Goal: Task Accomplishment & Management: Manage account settings

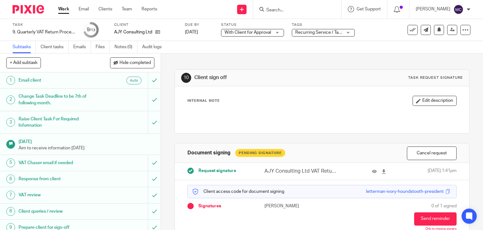
scroll to position [70, 0]
click at [276, 11] on input "Search" at bounding box center [294, 11] width 57 height 6
click at [273, 12] on input "Search" at bounding box center [294, 11] width 57 height 6
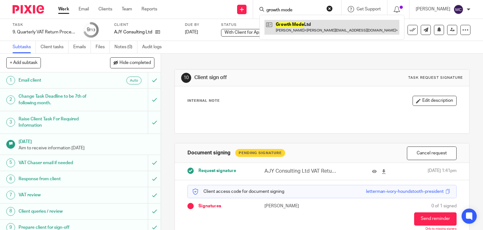
type input "growth mode"
click at [296, 24] on link at bounding box center [331, 27] width 135 height 14
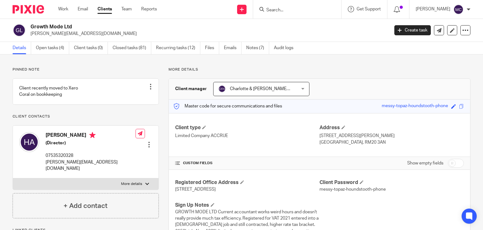
click at [60, 13] on div "Work Email Clients Team Reports Work Email Clients Team Reports Settings" at bounding box center [109, 9] width 114 height 19
click at [62, 8] on link "Work" at bounding box center [63, 9] width 10 height 6
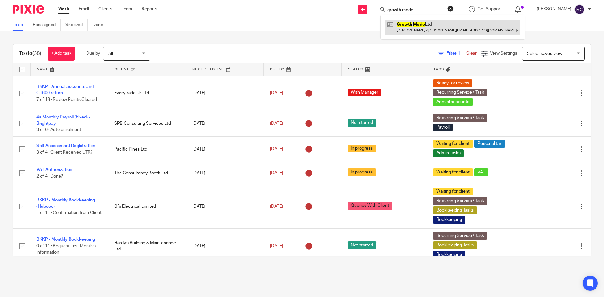
type input "growth mode"
click at [426, 24] on link at bounding box center [452, 27] width 135 height 14
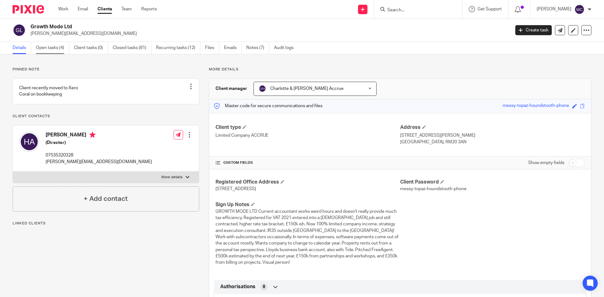
click at [58, 50] on link "Open tasks (4)" at bounding box center [52, 48] width 33 height 12
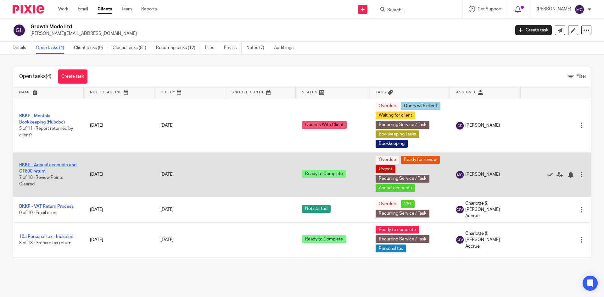
click at [50, 163] on link "BKKP - Annual accounts and CT600 return" at bounding box center [47, 168] width 57 height 11
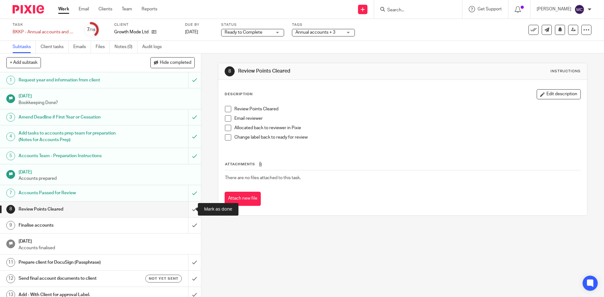
click at [187, 211] on input "submit" at bounding box center [100, 210] width 201 height 16
click at [186, 219] on input "submit" at bounding box center [100, 226] width 201 height 16
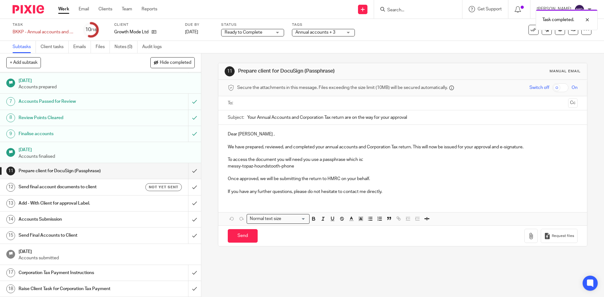
scroll to position [60, 0]
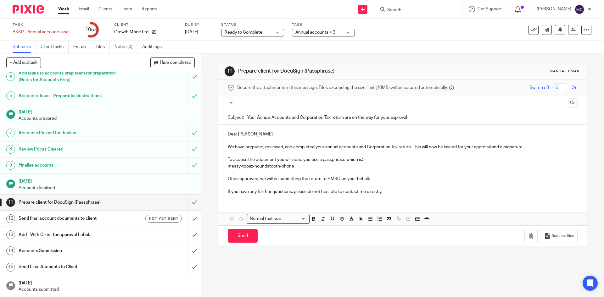
click at [232, 131] on p "Dear Hannah ," at bounding box center [402, 134] width 349 height 6
click at [248, 136] on p "Hi Hannah ," at bounding box center [402, 134] width 349 height 6
click at [257, 134] on p "Hi Hannah," at bounding box center [402, 134] width 349 height 6
click at [345, 103] on input "text" at bounding box center [402, 103] width 326 height 7
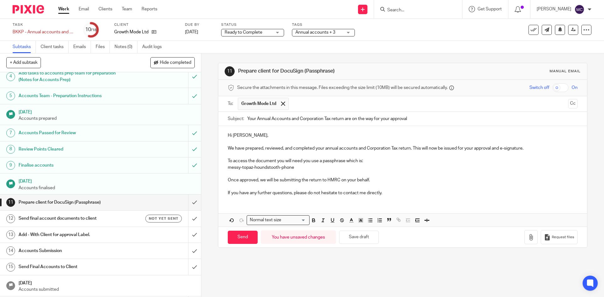
click at [402, 195] on p "If you have any further questions, please do not hesitate to contact me directl…" at bounding box center [402, 193] width 349 height 6
click at [374, 181] on p "Once approved, we will be submitting the return to HMRC on your behalf." at bounding box center [402, 180] width 349 height 6
click at [317, 162] on p "To access the document you will need you use a passphrase which is:" at bounding box center [402, 161] width 349 height 6
click at [318, 166] on p "messy-topaz-houndstooth-phone" at bounding box center [402, 167] width 349 height 6
click at [375, 160] on p "To access the document you will need you use a passphrase which is:" at bounding box center [402, 161] width 349 height 6
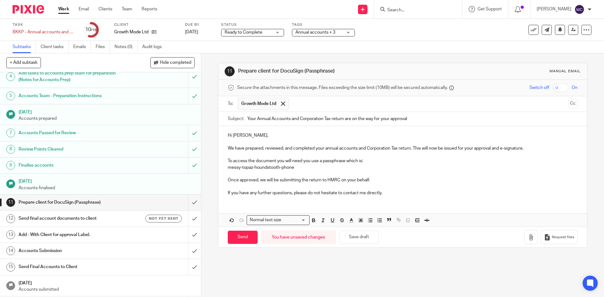
click at [541, 151] on p "We have prepared, reviewed, and completed your annual accounts and Corporation …" at bounding box center [402, 148] width 349 height 6
click at [242, 236] on input "Send" at bounding box center [243, 238] width 30 height 14
type input "Sent"
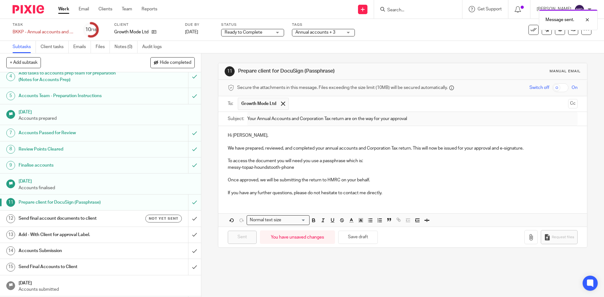
click at [83, 219] on h1 "Send final account documents to client" at bounding box center [73, 218] width 109 height 9
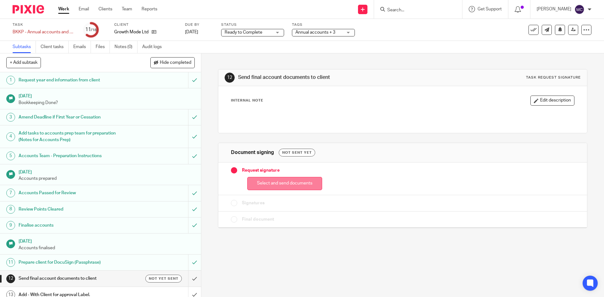
click at [288, 184] on button "Select and send documents" at bounding box center [284, 184] width 75 height 14
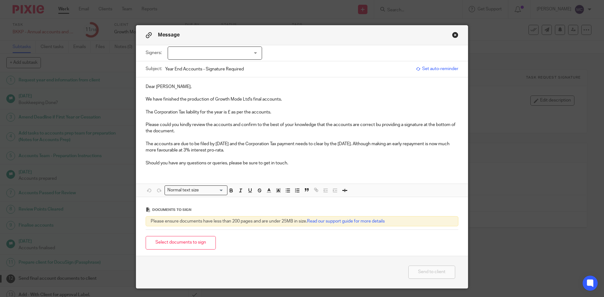
click at [146, 87] on p "Dear Hannah," at bounding box center [302, 87] width 313 height 6
click at [274, 108] on p at bounding box center [302, 106] width 313 height 6
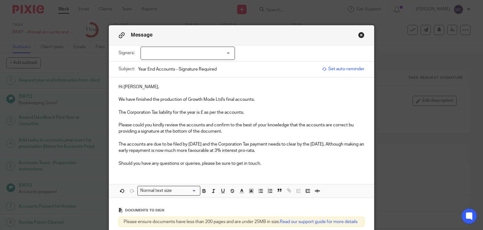
click at [202, 114] on p "The Corporation Tax liability for the year is £ as per the accounts." at bounding box center [242, 112] width 246 height 6
click at [204, 110] on p "The Corporation Tax liability for the year is ££5,553.51 as per the accounts." at bounding box center [242, 112] width 246 height 6
drag, startPoint x: 200, startPoint y: 112, endPoint x: 220, endPoint y: 112, distance: 20.1
click at [220, 112] on p "The Corporation Tax liability for the year is £5,553.51 as per the accounts." at bounding box center [242, 112] width 246 height 6
click at [241, 120] on p at bounding box center [242, 118] width 246 height 6
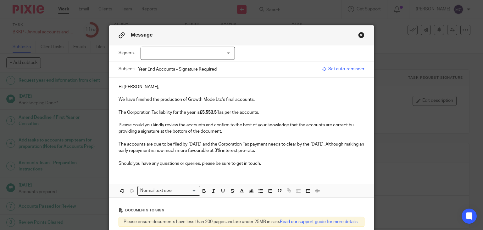
click at [135, 116] on p at bounding box center [242, 118] width 246 height 6
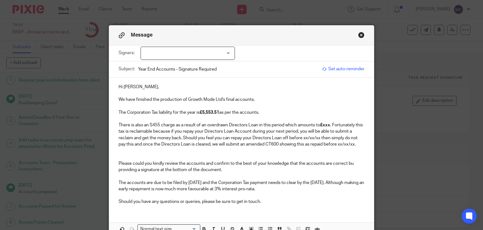
click at [326, 125] on strong "£xxx" at bounding box center [325, 125] width 10 height 4
drag, startPoint x: 131, startPoint y: 144, endPoint x: 118, endPoint y: 146, distance: 13.0
click at [119, 146] on p "There is also an S455 charge as a result of an overdrawn Directors Loan in this…" at bounding box center [242, 134] width 246 height 25
click at [132, 145] on p "There is also an S455 charge as a result of an overdrawn Directors Loan in this…" at bounding box center [242, 134] width 246 height 25
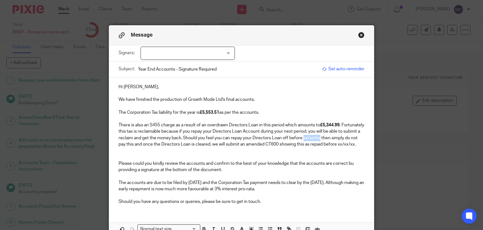
drag, startPoint x: 132, startPoint y: 144, endPoint x: 117, endPoint y: 145, distance: 15.4
click at [119, 145] on p "There is also an S455 charge as a result of an overdrawn Directors Loan in this…" at bounding box center [242, 134] width 246 height 25
click at [174, 147] on p "There is also an S455 charge as a result of an overdrawn Directors Loan in this…" at bounding box center [242, 134] width 246 height 25
drag, startPoint x: 132, startPoint y: 144, endPoint x: 110, endPoint y: 143, distance: 21.4
click at [110, 143] on div "Hi Hannah, We have finished the production of Growth Mode Ltd's final accounts.…" at bounding box center [241, 143] width 265 height 132
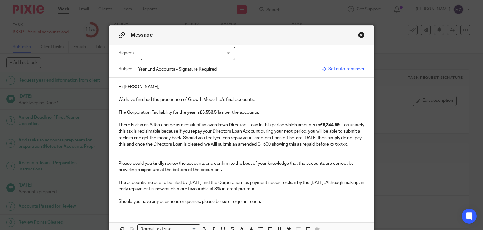
drag, startPoint x: 175, startPoint y: 151, endPoint x: 141, endPoint y: 149, distance: 33.7
click at [141, 147] on p "There is also an S455 charge as a result of an overdrawn Directors Loan in this…" at bounding box center [242, 134] width 246 height 25
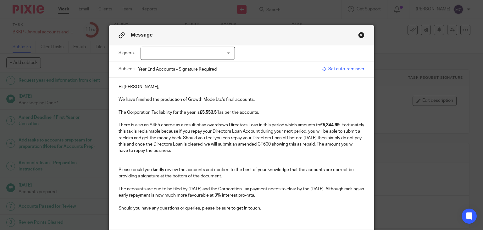
click at [249, 151] on p "There is also an S455 charge as a result of an overdrawn Directors Loan in this…" at bounding box center [242, 138] width 246 height 32
click at [240, 155] on p at bounding box center [242, 159] width 246 height 13
click at [245, 152] on p "There is also an S455 charge as a result of an overdrawn Directors Loan in this…" at bounding box center [242, 138] width 246 height 32
click at [233, 148] on p "There is also an S455 charge as a result of an overdrawn Directors Loan in this…" at bounding box center [242, 138] width 246 height 32
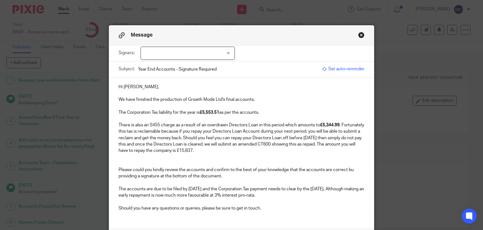
drag, startPoint x: 264, startPoint y: 149, endPoint x: 144, endPoint y: 153, distance: 120.2
click at [144, 153] on p "There is also an S455 charge as a result of an overdrawn Directors Loan in this…" at bounding box center [242, 138] width 246 height 32
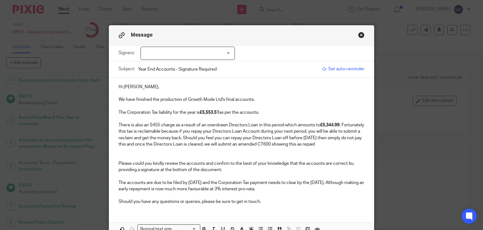
click at [155, 147] on p "There is also an S455 charge as a result of an overdrawn Directors Loan in this…" at bounding box center [242, 134] width 246 height 25
click at [157, 153] on p at bounding box center [242, 153] width 246 height 13
click at [150, 145] on p "There is also an S455 charge as a result of an overdrawn Directors Loan in this…" at bounding box center [242, 134] width 246 height 25
click at [150, 147] on p "There is also an S455 charge as a result of an overdrawn Directors Loan in this…" at bounding box center [242, 134] width 246 height 25
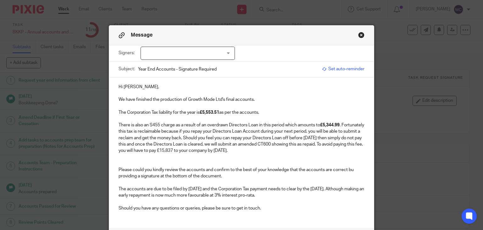
click at [351, 170] on p "Please could you kindly review the accounts and confirm to the best of your kno…" at bounding box center [242, 172] width 246 height 13
click at [228, 150] on p "There is also an S455 charge as a result of an overdrawn Directors Loan in this…" at bounding box center [242, 138] width 246 height 32
click at [319, 146] on p "There is also an S455 charge as a result of an overdrawn Directors Loan in this…" at bounding box center [242, 138] width 246 height 32
drag, startPoint x: 319, startPoint y: 153, endPoint x: 143, endPoint y: 149, distance: 175.9
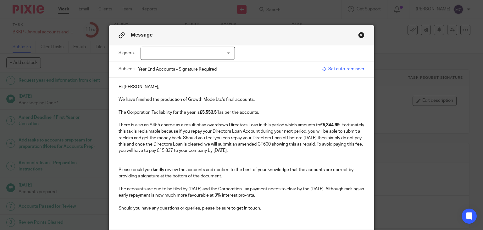
click at [143, 149] on p "There is also an S455 charge as a result of an overdrawn Directors Loan in this…" at bounding box center [242, 138] width 246 height 32
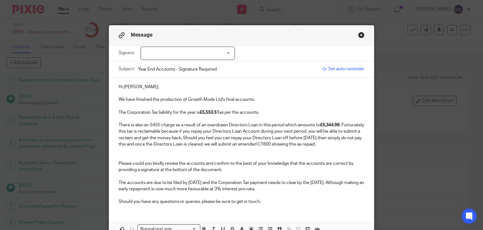
click at [149, 160] on p at bounding box center [242, 153] width 246 height 13
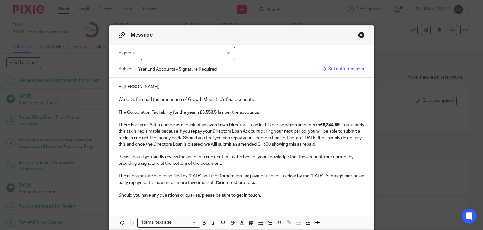
click at [224, 166] on p "Please could you kindly review the accounts and confirm to the best of your kno…" at bounding box center [242, 159] width 246 height 13
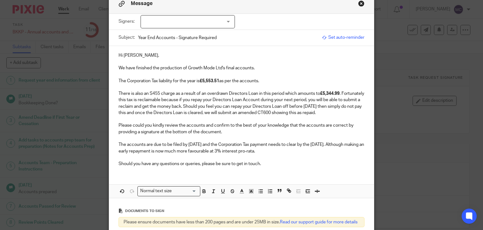
drag, startPoint x: 301, startPoint y: 158, endPoint x: 117, endPoint y: 158, distance: 184.3
click at [119, 154] on p "The accounts are due to be filed by 30 Sep 2025 and the Corporation Tax payment…" at bounding box center [242, 147] width 246 height 13
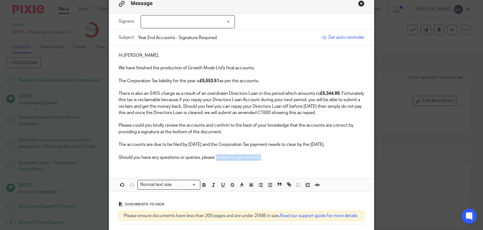
drag, startPoint x: 277, startPoint y: 165, endPoint x: 215, endPoint y: 161, distance: 61.8
click at [215, 160] on p "Should you have any questions or queries, please be sure to get in touch." at bounding box center [242, 157] width 246 height 6
click at [270, 148] on p "The accounts are due to be filed by 30 Sep 2025 and the Corporation Tax payment…" at bounding box center [242, 144] width 246 height 6
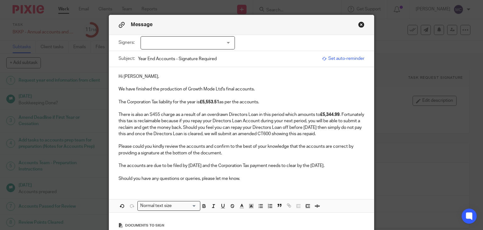
scroll to position [0, 0]
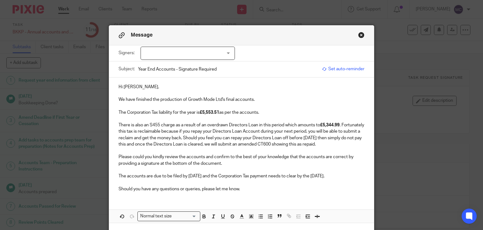
click at [193, 55] on div at bounding box center [188, 53] width 94 height 13
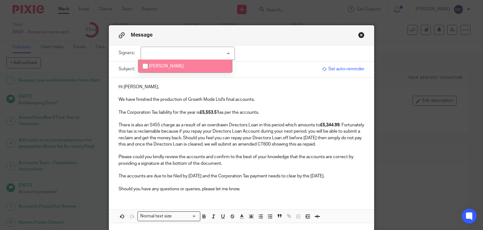
click at [194, 66] on li "Hannah Ajikawo" at bounding box center [185, 65] width 94 height 13
checkbox input "true"
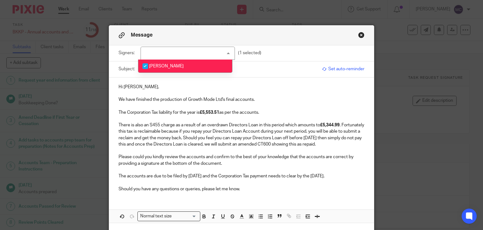
click at [240, 96] on p "We have finished the production of Growth Mode Ltd's final accounts." at bounding box center [242, 99] width 246 height 6
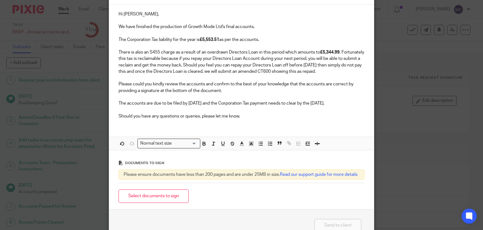
scroll to position [94, 0]
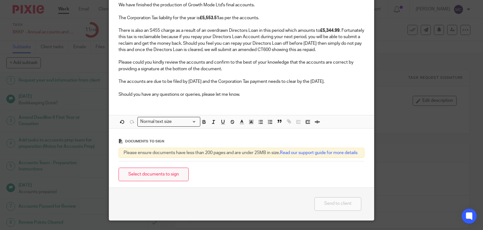
click at [174, 181] on button "Select documents to sign" at bounding box center [154, 174] width 70 height 14
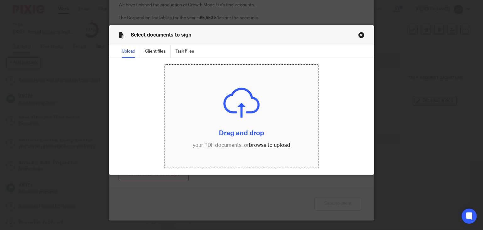
click at [256, 144] on input "file" at bounding box center [241, 115] width 154 height 103
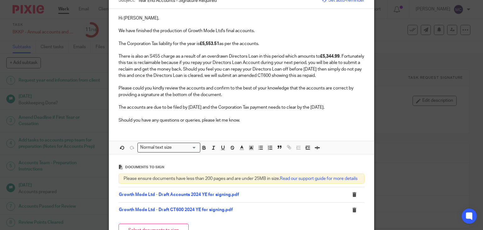
scroll to position [126, 0]
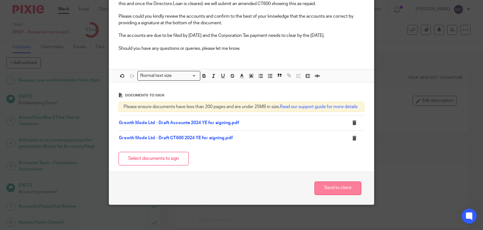
click at [331, 186] on button "Send to client" at bounding box center [338, 188] width 47 height 14
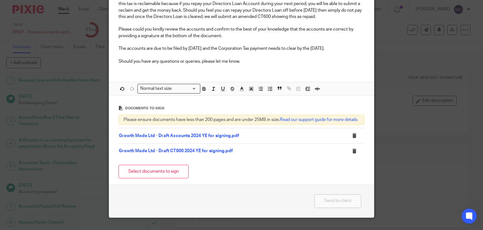
scroll to position [121, 0]
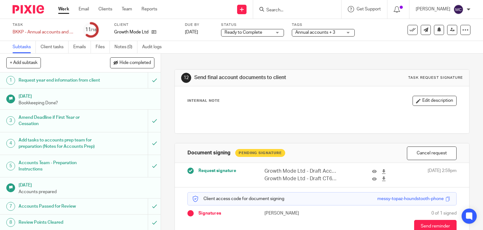
click at [259, 32] on span "Ready to Complete" at bounding box center [244, 32] width 38 height 4
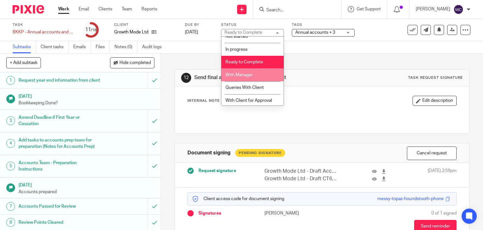
scroll to position [8, 0]
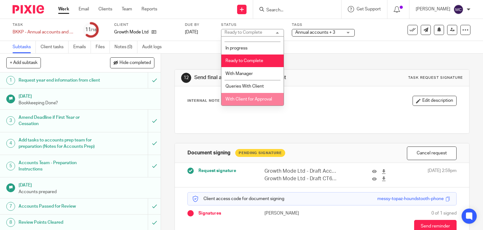
click at [247, 94] on li "With Client for Approval" at bounding box center [252, 99] width 62 height 13
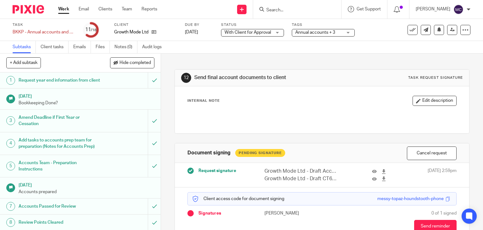
click at [302, 36] on span "Annual accounts + 3" at bounding box center [318, 32] width 47 height 7
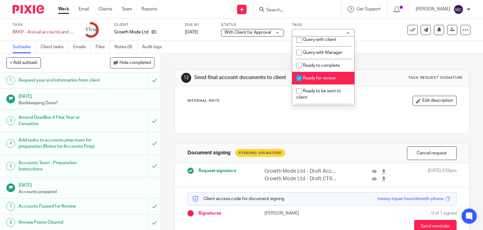
scroll to position [252, 0]
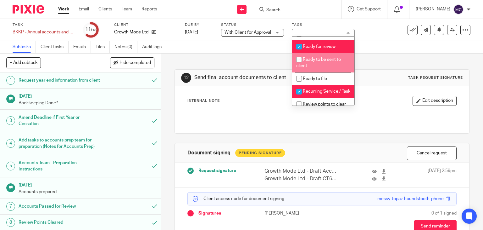
click at [319, 53] on li "Ready for review" at bounding box center [323, 46] width 62 height 13
checkbox input "false"
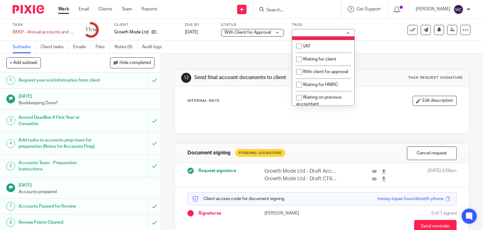
scroll to position [346, 0]
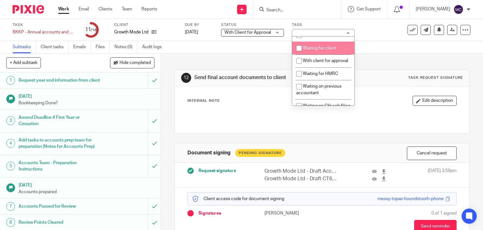
click at [316, 50] on span "Waiting for client" at bounding box center [319, 48] width 33 height 4
click at [315, 54] on li "Waiting for client" at bounding box center [323, 48] width 62 height 13
checkbox input "false"
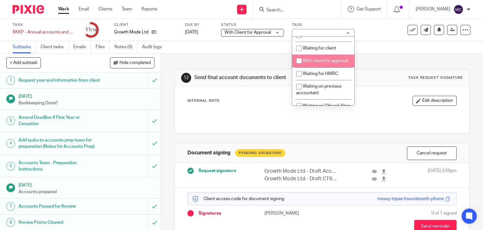
click at [315, 63] on span "With client for approval" at bounding box center [325, 60] width 45 height 4
checkbox input "true"
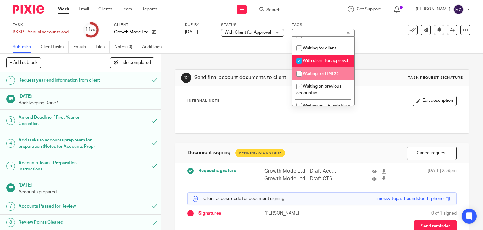
click at [260, 116] on p at bounding box center [322, 115] width 269 height 6
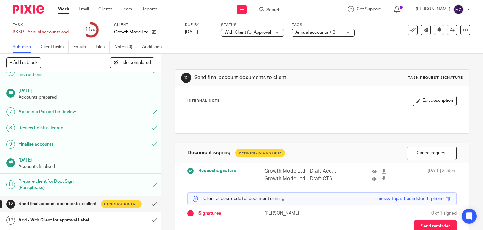
scroll to position [157, 0]
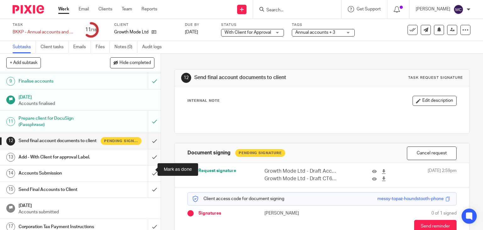
click at [147, 165] on input "submit" at bounding box center [80, 157] width 161 height 16
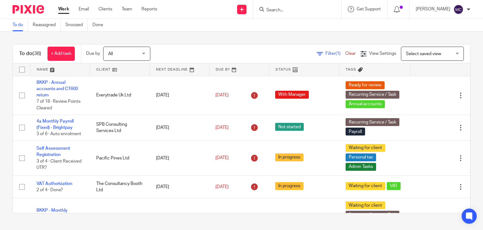
click at [289, 10] on input "Search" at bounding box center [294, 11] width 57 height 6
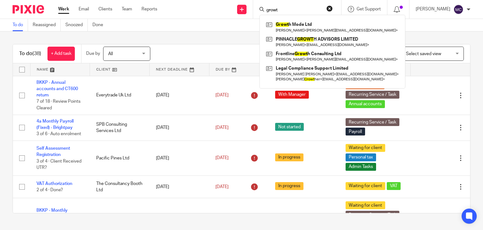
type input "growt"
click button "submit" at bounding box center [0, 0] width 0 height 0
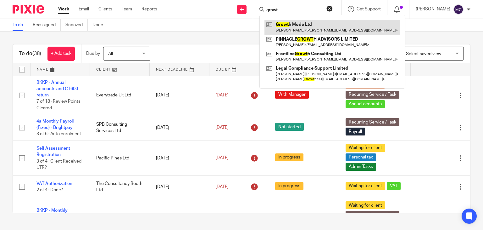
click at [297, 24] on link at bounding box center [332, 27] width 136 height 14
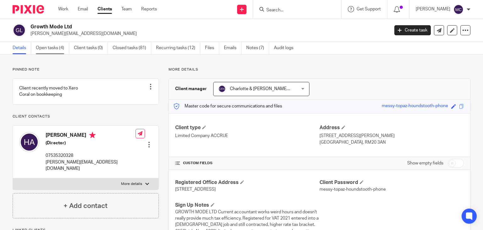
click at [56, 46] on link "Open tasks (4)" at bounding box center [52, 48] width 33 height 12
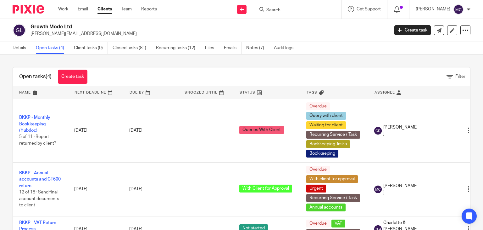
click at [59, 5] on div "Work Email Clients Team Reports Work Email Clients Team Reports Settings" at bounding box center [109, 9] width 114 height 19
click at [61, 10] on link "Work" at bounding box center [63, 9] width 10 height 6
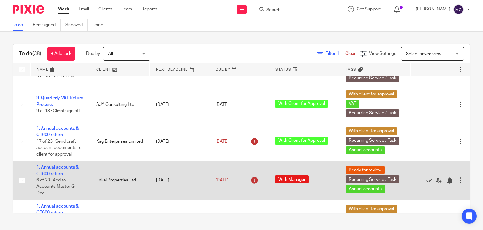
scroll to position [346, 0]
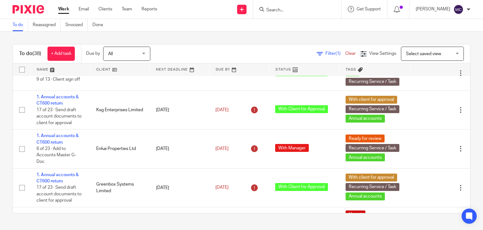
click at [302, 8] on input "Search" at bounding box center [294, 11] width 57 height 6
type input "scrubbed"
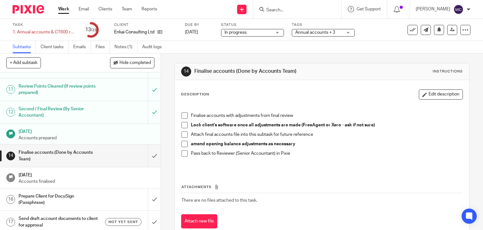
scroll to position [189, 0]
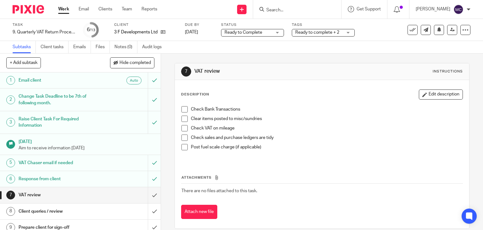
click at [276, 5] on form at bounding box center [299, 9] width 67 height 8
click at [277, 12] on input "Search" at bounding box center [294, 11] width 57 height 6
type input "scrubbed"
click at [355, 51] on div "Subtasks Client tasks Emails Files Notes (0) Audit logs" at bounding box center [241, 47] width 483 height 13
click at [284, 9] on input "Search" at bounding box center [294, 11] width 57 height 6
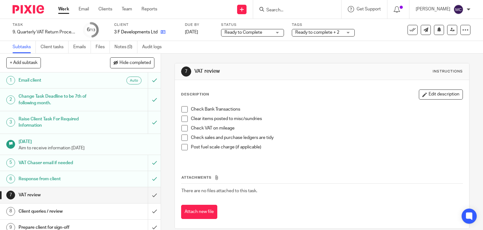
drag, startPoint x: 184, startPoint y: 39, endPoint x: 162, endPoint y: 32, distance: 22.6
click at [184, 39] on div "Task 9. Quarterly VAT Return Process Save 9. Quarterly VAT Return Process 6 /13…" at bounding box center [241, 30] width 483 height 22
drag, startPoint x: 164, startPoint y: 32, endPoint x: 178, endPoint y: 24, distance: 16.6
click at [235, 32] on span "Ready to Complete" at bounding box center [244, 32] width 38 height 4
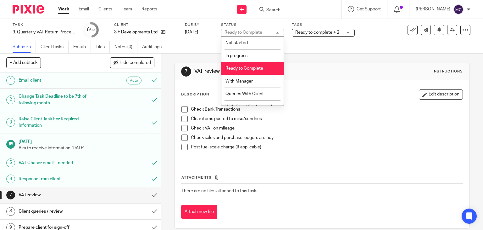
click at [233, 66] on span "Ready to Complete" at bounding box center [244, 68] width 38 height 4
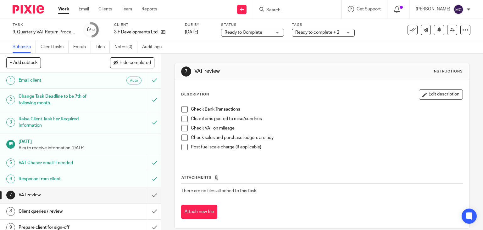
click at [243, 32] on span "Ready to Complete" at bounding box center [244, 32] width 38 height 4
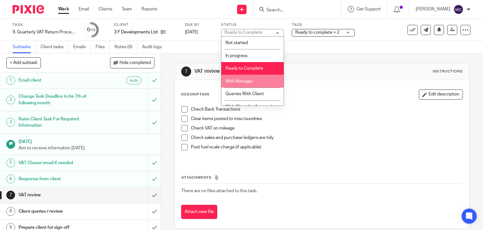
click at [237, 77] on li "With Manager" at bounding box center [252, 81] width 62 height 13
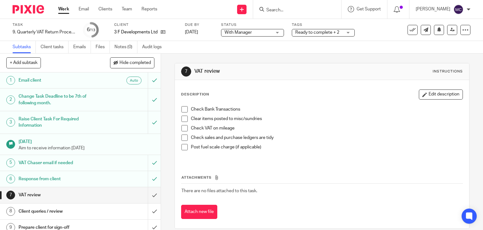
click at [315, 37] on div "Tags Ready to complete + 2 Admin Tasks Advisory / Proactive Annual accounts Boo…" at bounding box center [323, 29] width 63 height 15
click at [312, 42] on div "Subtasks Client tasks Emails Files Notes (0) Audit logs" at bounding box center [241, 47] width 483 height 13
click at [316, 31] on span "Ready to complete + 2" at bounding box center [317, 32] width 44 height 4
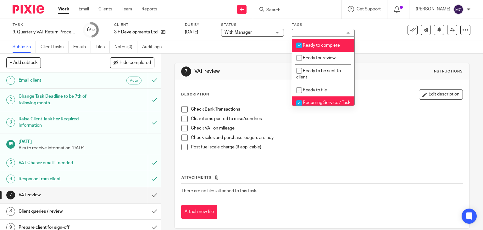
scroll to position [252, 0]
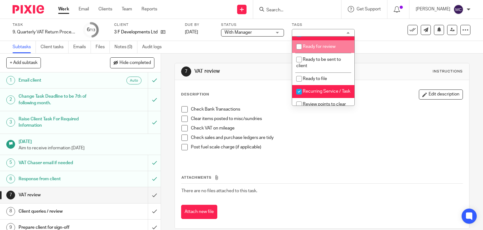
click at [310, 50] on li "Ready for review" at bounding box center [323, 46] width 62 height 13
checkbox input "true"
click at [317, 36] on span "Ready to complete" at bounding box center [321, 34] width 37 height 4
checkbox input "false"
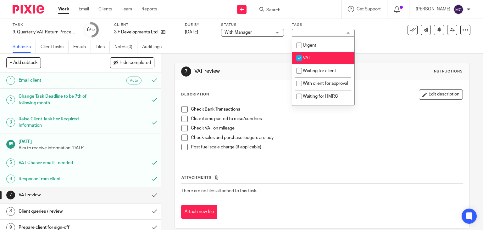
scroll to position [315, 0]
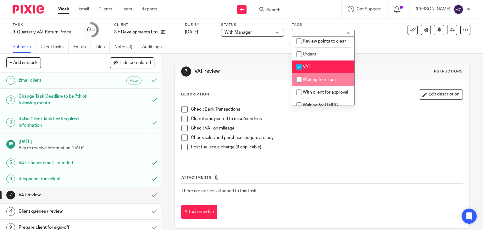
click at [318, 137] on p "Check sales and purchase ledgers are tidy" at bounding box center [327, 137] width 272 height 6
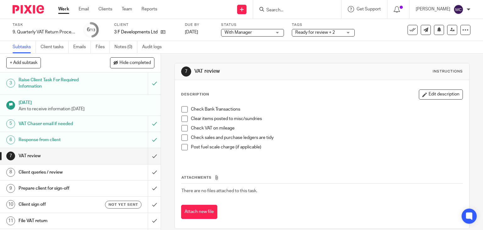
scroll to position [63, 0]
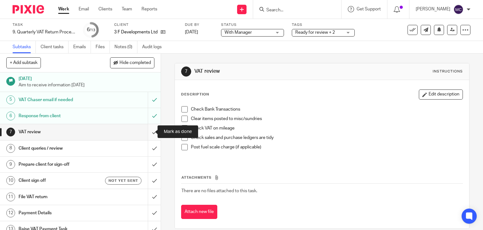
click at [150, 130] on input "submit" at bounding box center [80, 132] width 161 height 16
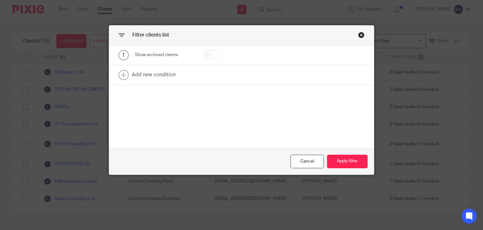
click at [210, 52] on input "checkbox" at bounding box center [212, 54] width 16 height 9
checkbox input "true"
click at [334, 166] on button "Apply filter" at bounding box center [347, 161] width 41 height 14
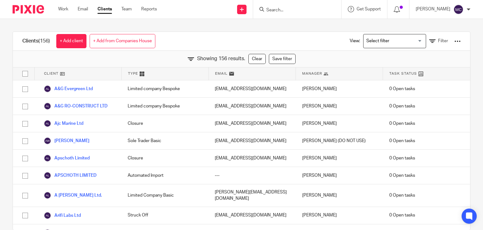
scroll to position [2238, 0]
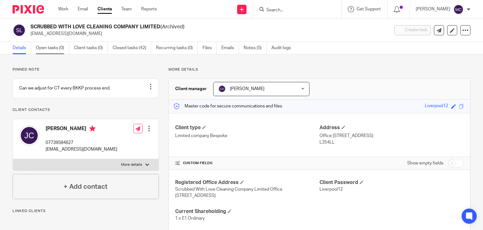
click at [62, 48] on link "Open tasks (0)" at bounding box center [52, 48] width 33 height 12
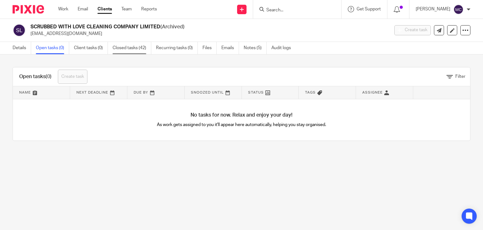
click at [122, 46] on link "Closed tasks (42)" at bounding box center [132, 48] width 39 height 12
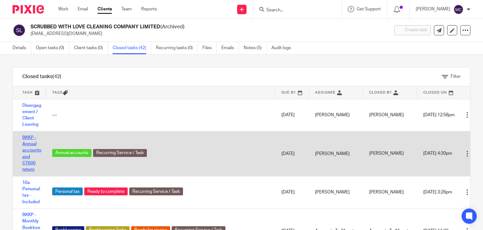
click at [30, 149] on link "BKKP - Annual accounts and CT600 return" at bounding box center [31, 153] width 19 height 36
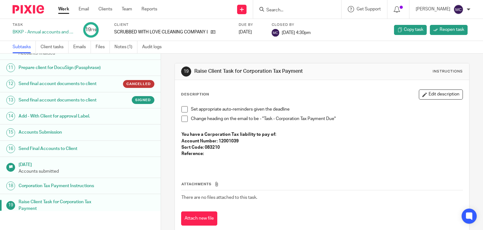
scroll to position [181, 0]
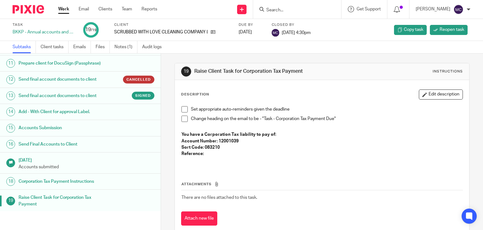
click at [68, 96] on h1 "Send final account documents to client" at bounding box center [64, 95] width 91 height 9
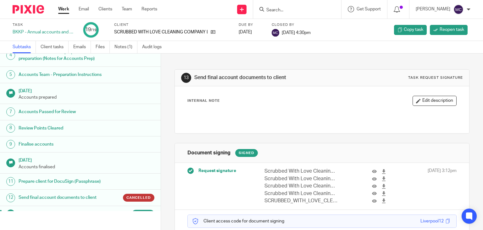
scroll to position [63, 0]
click at [73, 45] on ul "Subtasks Client tasks Emails Files Notes (1) Audit logs" at bounding box center [92, 47] width 159 height 12
click at [76, 48] on link "Emails" at bounding box center [82, 47] width 18 height 12
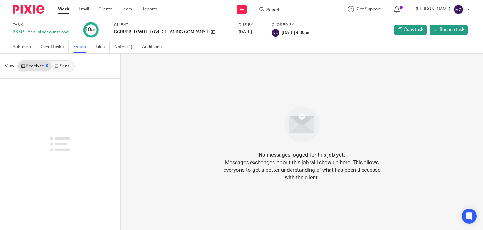
click at [57, 66] on icon at bounding box center [57, 66] width 4 height 4
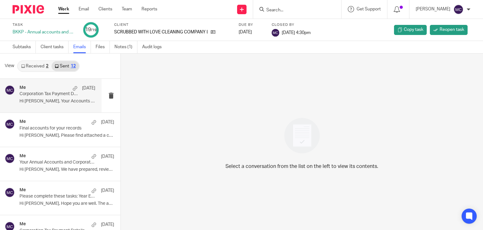
click at [59, 103] on p "Hi Josie, Your Accounts and Corporation Tax..." at bounding box center [57, 100] width 76 height 5
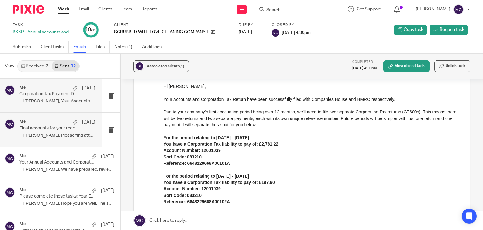
click at [45, 131] on p "Final accounts for your records" at bounding box center [49, 127] width 61 height 5
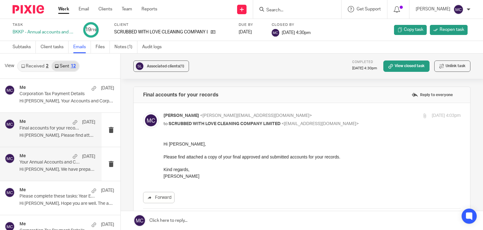
click at [45, 172] on div "Me 6 Jun Your Annual Accounts and Corporation Tax return are on the way for you…" at bounding box center [57, 163] width 76 height 21
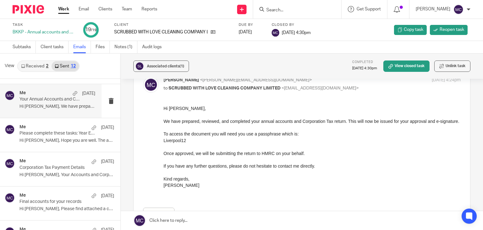
scroll to position [63, 0]
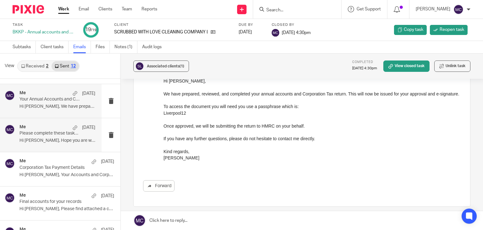
click at [68, 144] on div "Me 29 Apr Please complete these tasks: Year End Accounts Hi Josie, Hope you are…" at bounding box center [57, 134] width 76 height 21
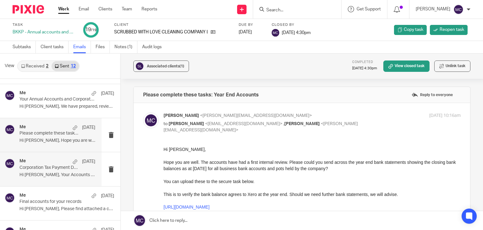
scroll to position [0, 0]
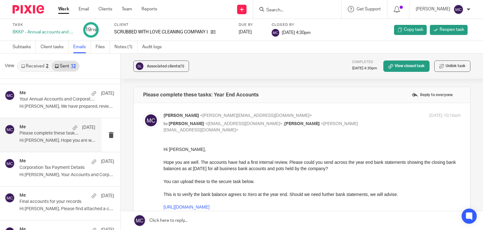
click at [302, 10] on input "Search" at bounding box center [294, 11] width 57 height 6
click at [279, 5] on div at bounding box center [297, 9] width 88 height 19
click at [279, 10] on input "Search" at bounding box center [294, 11] width 57 height 6
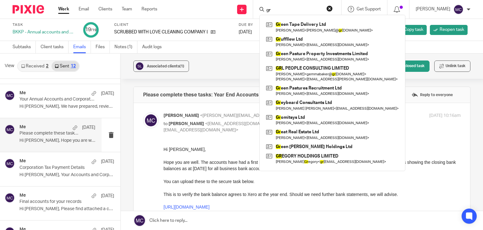
type input "g"
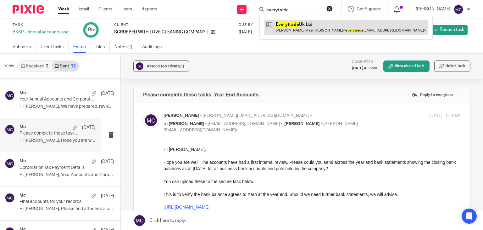
type input "everytrade"
click at [284, 32] on link at bounding box center [345, 27] width 163 height 14
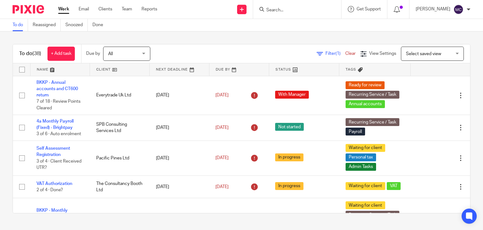
click at [282, 6] on form at bounding box center [299, 9] width 67 height 8
click at [280, 9] on input "Search" at bounding box center [294, 11] width 57 height 6
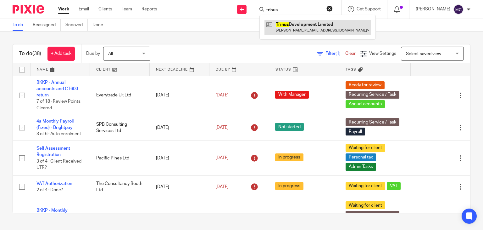
type input "trinus"
click at [298, 25] on link at bounding box center [317, 27] width 106 height 14
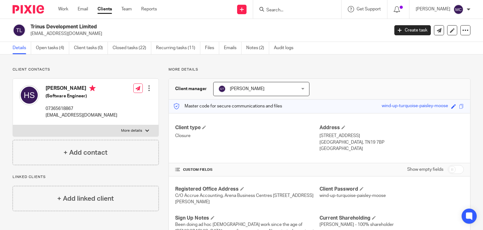
click at [42, 24] on h2 "Trinus Development Limited" at bounding box center [173, 27] width 284 height 7
copy div "Trinus Development Limited"
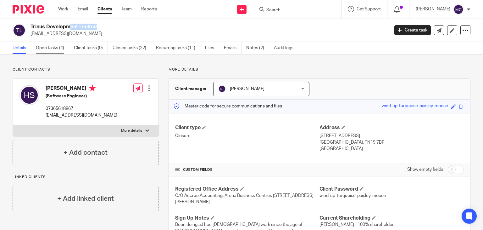
click at [62, 52] on link "Open tasks (4)" at bounding box center [52, 48] width 33 height 12
click at [58, 48] on link "Open tasks (4)" at bounding box center [52, 48] width 33 height 12
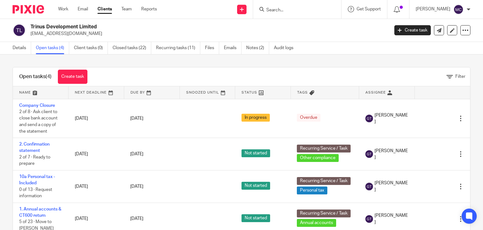
click at [67, 27] on h2 "Trinus Development Limited" at bounding box center [173, 27] width 284 height 7
click at [160, 26] on h2 "Trinus Development Limited" at bounding box center [173, 27] width 284 height 7
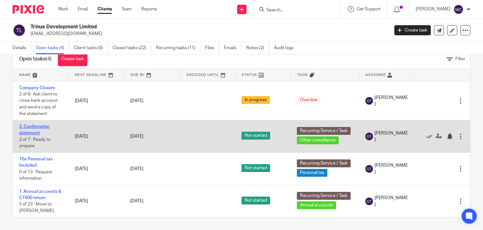
click at [38, 127] on link "2. Confirmation statement" at bounding box center [34, 129] width 31 height 11
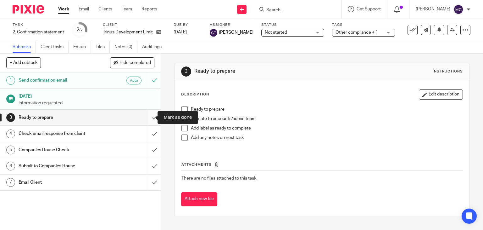
click at [148, 120] on input "submit" at bounding box center [80, 117] width 161 height 16
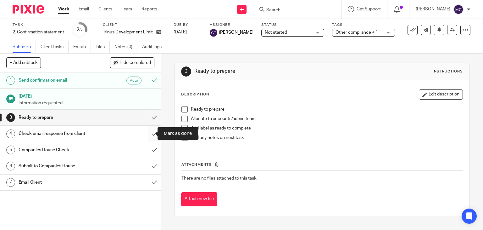
click at [150, 135] on input "submit" at bounding box center [80, 133] width 161 height 16
click at [157, 29] on link at bounding box center [157, 32] width 8 height 6
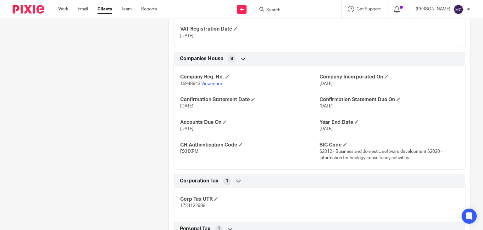
scroll to position [598, 0]
click at [194, 81] on span "15948943" at bounding box center [190, 83] width 20 height 4
copy p "15948943"
click at [188, 148] on p "RXHXRM" at bounding box center [249, 151] width 139 height 6
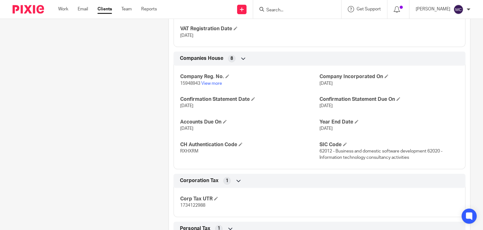
click at [188, 149] on span "RXHXRM" at bounding box center [189, 151] width 18 height 4
copy span "RXHXRM"
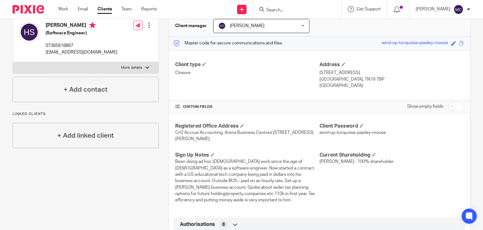
scroll to position [31, 0]
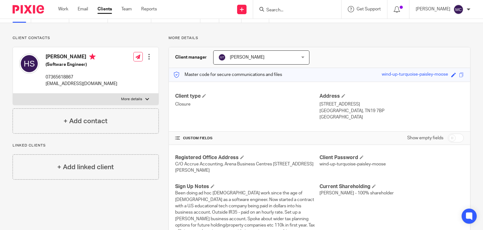
click at [133, 98] on p "More details" at bounding box center [131, 99] width 21 height 5
click at [13, 93] on input "More details" at bounding box center [13, 93] width 0 height 0
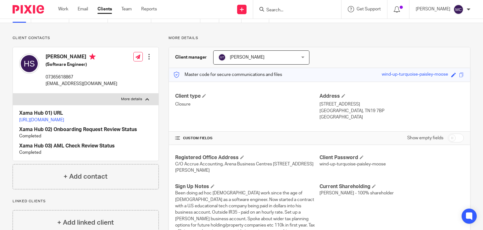
click at [136, 101] on p "More details" at bounding box center [131, 99] width 21 height 5
click at [13, 93] on input "More details" at bounding box center [13, 93] width 0 height 0
checkbox input "false"
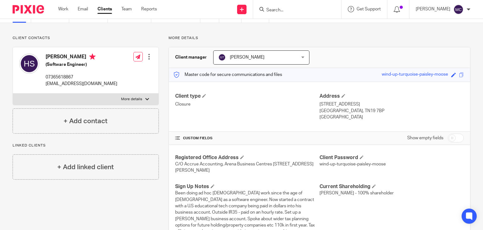
click at [276, 9] on input "Search" at bounding box center [294, 11] width 57 height 6
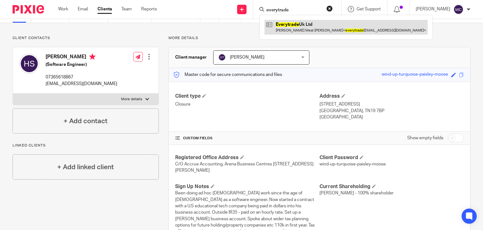
type input "everytrade"
click at [295, 22] on link at bounding box center [345, 27] width 163 height 14
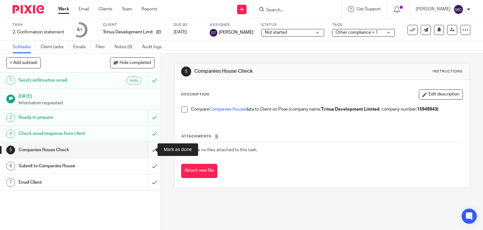
click at [148, 146] on input "submit" at bounding box center [80, 150] width 161 height 16
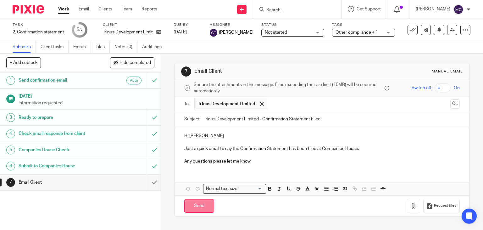
click at [190, 206] on input "Send" at bounding box center [199, 206] width 30 height 14
type input "Sent"
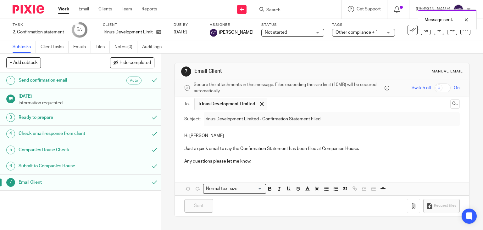
click at [100, 139] on link "4 Check email response from client" at bounding box center [74, 133] width 148 height 16
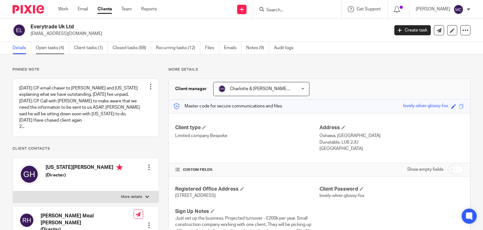
click at [54, 50] on link "Open tasks (4)" at bounding box center [52, 48] width 33 height 12
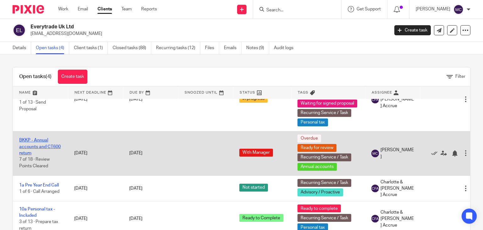
click at [31, 138] on link "BKKP - Annual accounts and CT600 return" at bounding box center [40, 146] width 42 height 17
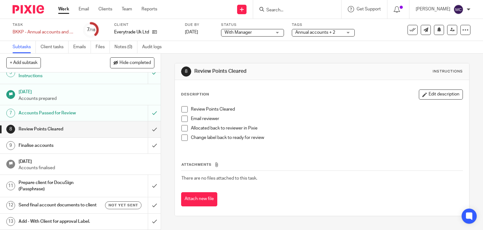
scroll to position [94, 0]
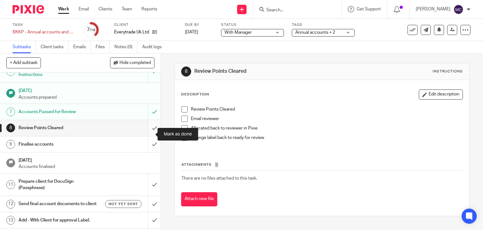
click at [148, 136] on input "submit" at bounding box center [80, 128] width 161 height 16
click at [148, 148] on input "submit" at bounding box center [80, 144] width 161 height 16
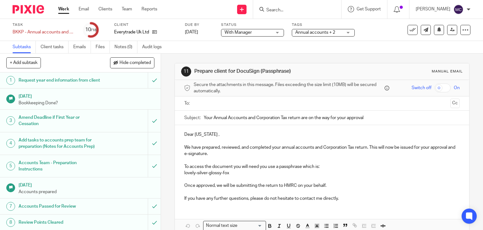
click at [185, 134] on p "Dear [US_STATE] ," at bounding box center [322, 134] width 276 height 6
click at [205, 134] on p "Hi [US_STATE] ," at bounding box center [322, 134] width 276 height 6
click at [250, 102] on input "text" at bounding box center [322, 103] width 252 height 7
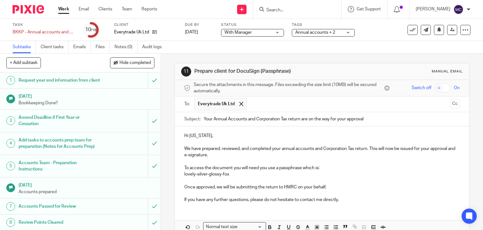
scroll to position [31, 0]
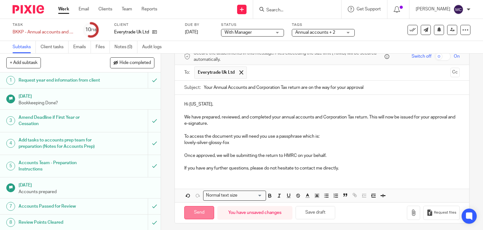
click at [192, 213] on input "Send" at bounding box center [199, 213] width 30 height 14
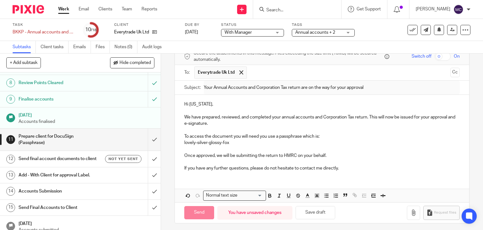
scroll to position [157, 0]
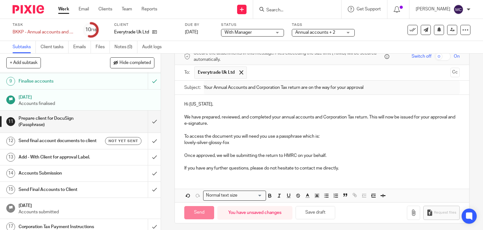
type input "Sent"
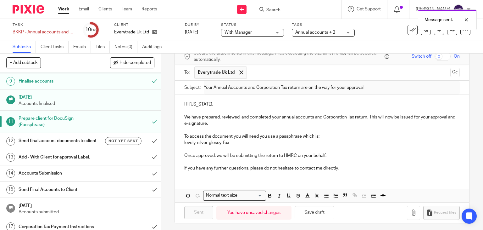
click at [70, 145] on h1 "Send final account documents to client" at bounding box center [60, 140] width 82 height 9
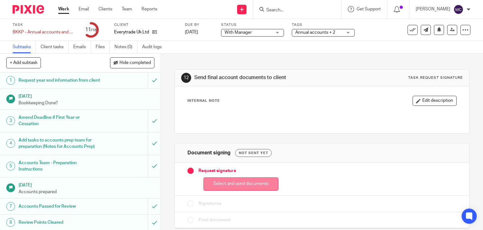
click at [245, 181] on button "Select and send documents" at bounding box center [240, 184] width 75 height 14
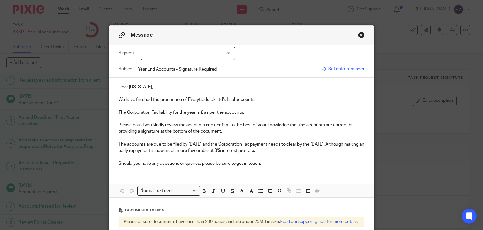
click at [120, 85] on p "Dear [US_STATE]," at bounding box center [242, 87] width 246 height 6
drag, startPoint x: 201, startPoint y: 113, endPoint x: 214, endPoint y: 113, distance: 12.6
click at [201, 113] on p "The Corporation Tax liability for the year is £ as per the accounts." at bounding box center [242, 112] width 246 height 6
click at [272, 108] on p at bounding box center [242, 106] width 246 height 6
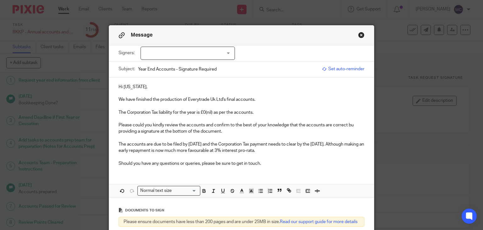
drag, startPoint x: 303, startPoint y: 151, endPoint x: 107, endPoint y: 145, distance: 196.3
click at [109, 145] on div "Hi Georgia, We have finished the production of Everytrade Uk Ltd's final accoun…" at bounding box center [241, 124] width 265 height 94
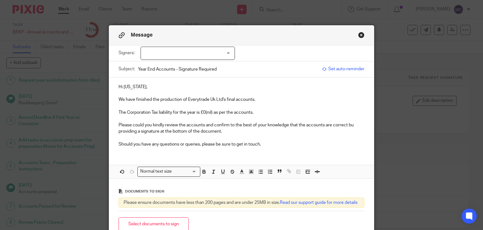
click at [352, 124] on p "Please could you kindly review the accounts and confirm to the best of your kno…" at bounding box center [242, 128] width 246 height 13
click at [262, 143] on p "Should you have any questions or queries, please be sure to get in touch." at bounding box center [242, 144] width 246 height 6
drag, startPoint x: 252, startPoint y: 142, endPoint x: 215, endPoint y: 143, distance: 36.8
click at [215, 143] on p "Should you have any questions or queries, please be sure to get in touch." at bounding box center [242, 144] width 246 height 6
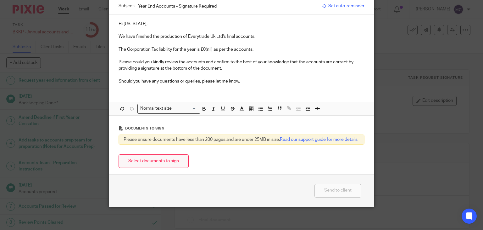
click at [169, 163] on button "Select documents to sign" at bounding box center [154, 161] width 70 height 14
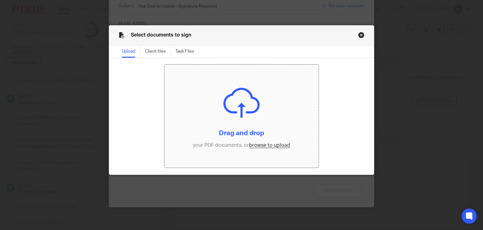
click at [267, 146] on input "file" at bounding box center [241, 115] width 154 height 103
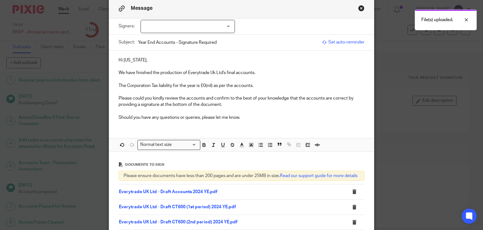
scroll to position [0, 0]
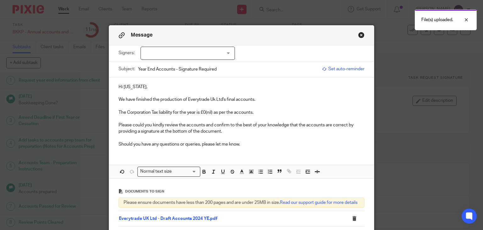
click at [178, 54] on div at bounding box center [188, 53] width 94 height 13
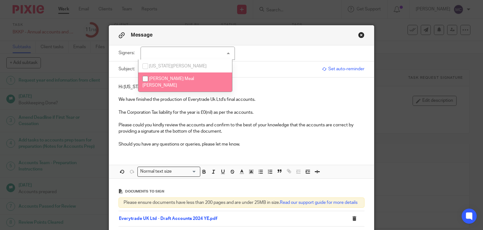
click at [281, 81] on div "Hi Georgia, We have finished the production of Everytrade Uk Ltd's final accoun…" at bounding box center [241, 114] width 265 height 75
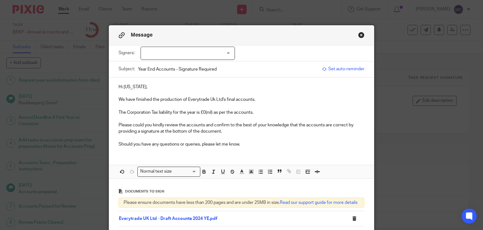
click at [229, 54] on div at bounding box center [188, 53] width 94 height 13
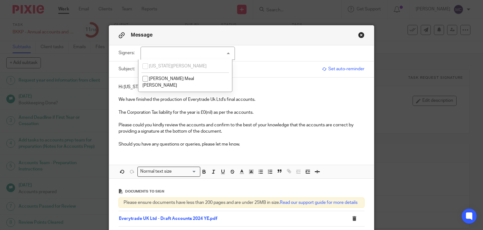
click at [181, 65] on li "Georgia Herriott" at bounding box center [185, 65] width 94 height 13
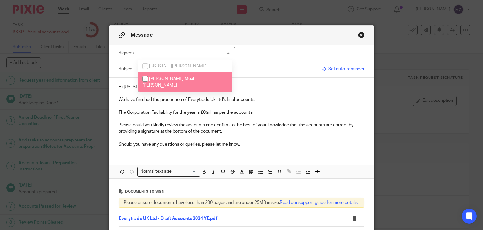
click at [288, 96] on p at bounding box center [242, 93] width 246 height 6
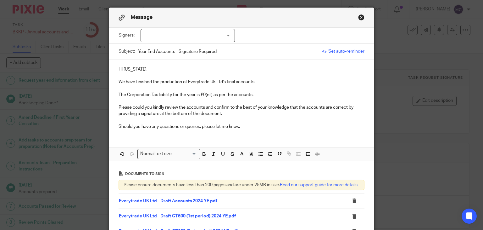
scroll to position [31, 0]
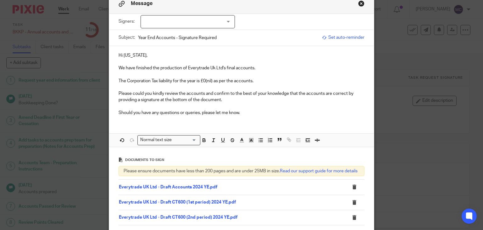
click at [181, 26] on div at bounding box center [188, 21] width 94 height 13
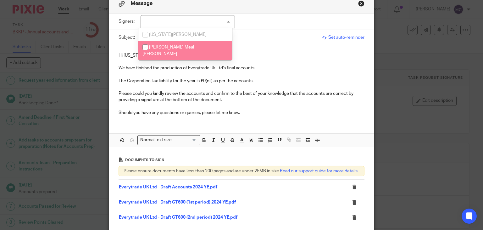
click at [161, 44] on li "Ronald Meal Herriott" at bounding box center [185, 50] width 94 height 19
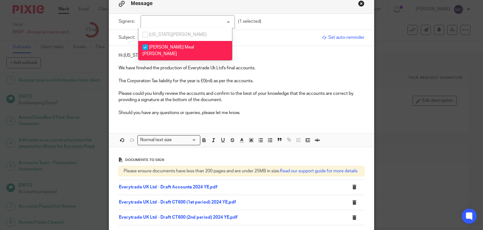
click at [161, 44] on li "Ronald Meal Herriott" at bounding box center [185, 50] width 94 height 19
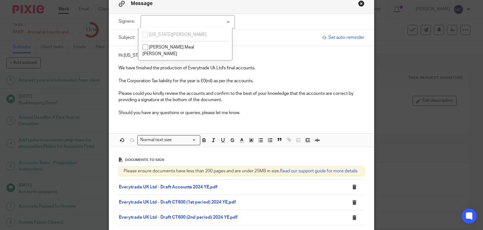
click at [164, 37] on li "Georgia Herriott" at bounding box center [185, 34] width 94 height 13
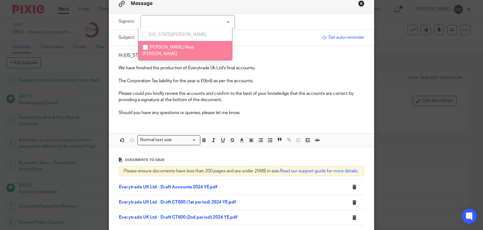
click at [165, 49] on span "Ronald Meal Herriott" at bounding box center [168, 50] width 52 height 11
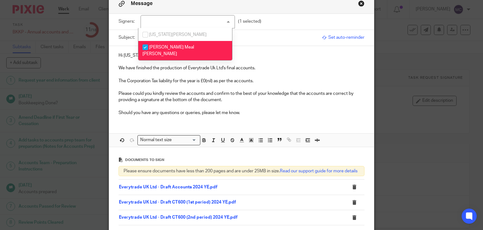
click at [165, 49] on span "Ronald Meal Herriott" at bounding box center [168, 50] width 52 height 11
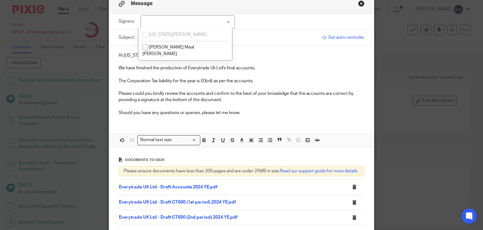
click at [150, 68] on p "We have finished the production of Everytrade Uk Ltd's final accounts." at bounding box center [242, 68] width 246 height 6
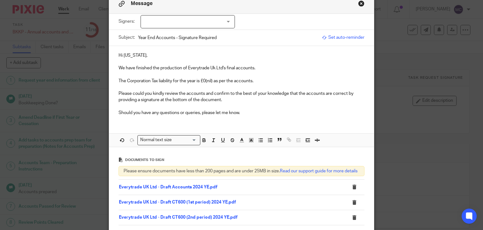
click at [172, 20] on div at bounding box center [188, 21] width 94 height 13
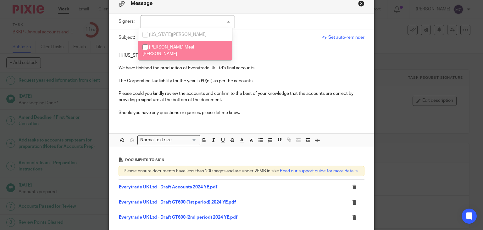
click at [178, 34] on span "Georgia Herriott" at bounding box center [178, 34] width 58 height 4
click at [264, 61] on p at bounding box center [242, 61] width 246 height 6
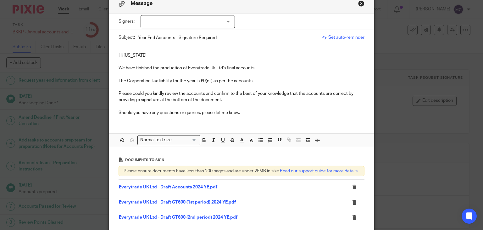
click at [162, 20] on div at bounding box center [188, 21] width 94 height 13
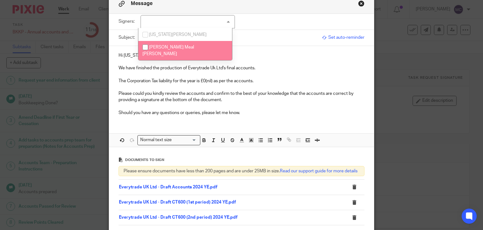
click at [164, 43] on li "Ronald Meal Herriott" at bounding box center [185, 50] width 94 height 19
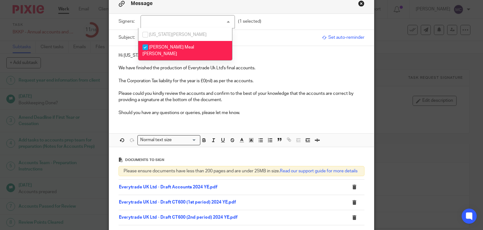
click at [312, 82] on p "The Corporation Tax liability for the year is £0(nil) as per the accounts." at bounding box center [242, 81] width 246 height 6
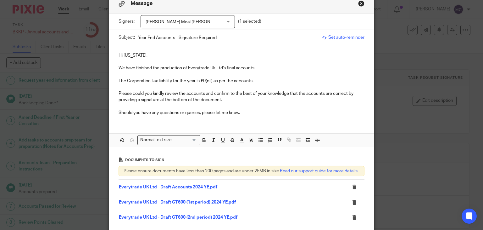
click at [180, 23] on span "Ronald Meal Herriott" at bounding box center [186, 22] width 81 height 4
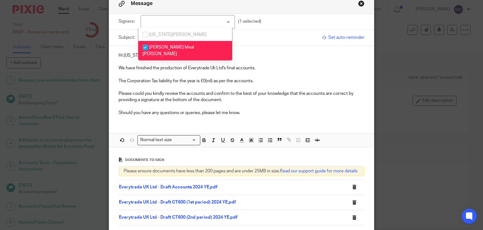
click at [169, 46] on span "Ronald Meal Herriott" at bounding box center [168, 50] width 52 height 11
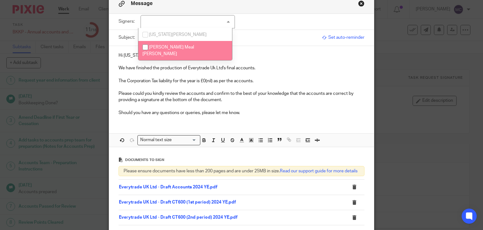
click at [188, 22] on div at bounding box center [188, 21] width 94 height 13
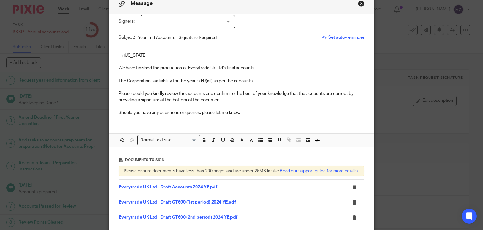
click at [264, 68] on p "We have finished the production of Everytrade Uk Ltd's final accounts." at bounding box center [242, 68] width 246 height 6
click at [168, 20] on div at bounding box center [188, 21] width 94 height 13
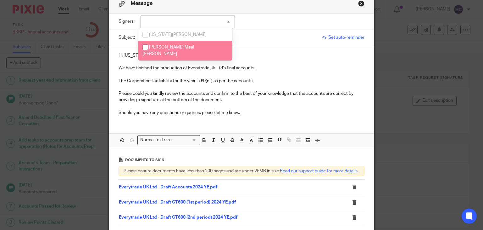
click at [162, 43] on li "Ronald Meal Herriott" at bounding box center [185, 50] width 94 height 19
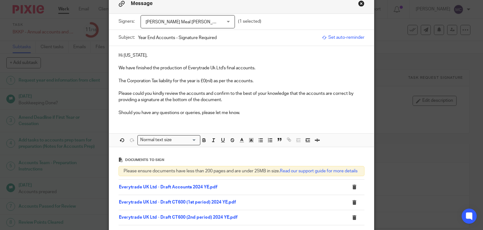
click at [306, 63] on p at bounding box center [242, 61] width 246 height 6
click at [194, 19] on span "Ronald Meal Herriott" at bounding box center [181, 21] width 71 height 13
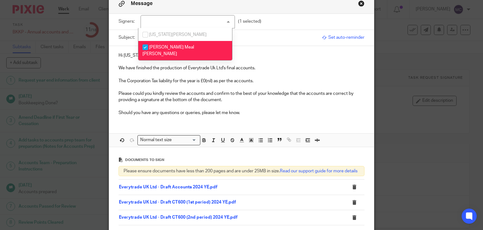
click at [177, 45] on li "Ronald Meal Herriott" at bounding box center [185, 50] width 94 height 19
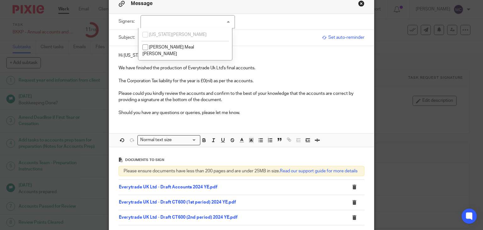
click at [261, 62] on p at bounding box center [242, 61] width 246 height 6
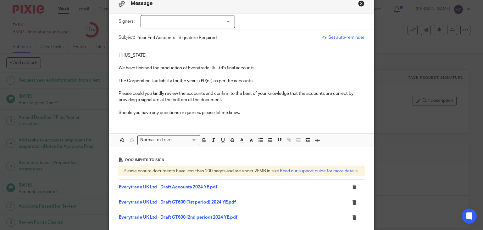
click at [157, 21] on div at bounding box center [188, 21] width 94 height 13
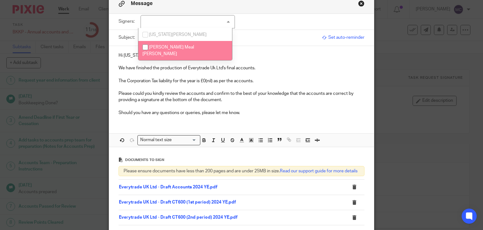
click at [167, 35] on span "Georgia Herriott" at bounding box center [178, 34] width 58 height 4
click at [224, 21] on div at bounding box center [188, 21] width 94 height 13
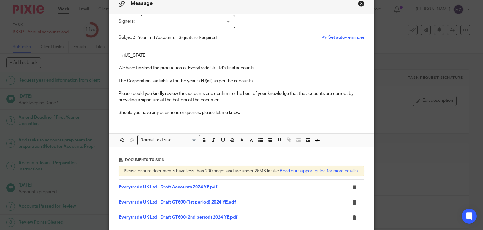
click at [213, 19] on div at bounding box center [188, 21] width 94 height 13
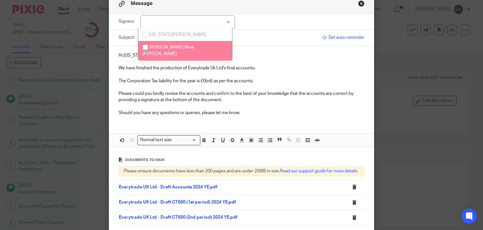
click at [177, 48] on span "[PERSON_NAME] Meal [PERSON_NAME]" at bounding box center [168, 50] width 52 height 11
checkbox input "true"
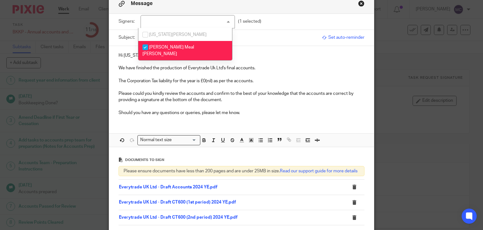
click at [310, 75] on p at bounding box center [242, 74] width 246 height 6
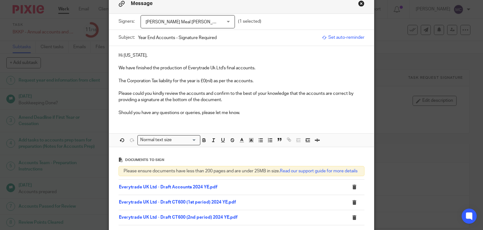
click at [243, 111] on p "Should you have any questions or queries, please let me know." at bounding box center [242, 112] width 246 height 6
click at [226, 101] on p "Please could you kindly review the accounts and confirm to the best of your kno…" at bounding box center [242, 96] width 246 height 13
click at [252, 114] on p "Should you have any questions or queries, please let me know." at bounding box center [242, 112] width 246 height 6
click at [247, 113] on p "Should you have any questions or queries, please let me know." at bounding box center [242, 112] width 246 height 6
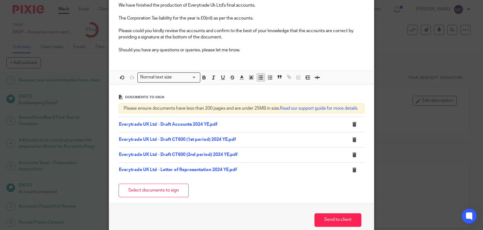
scroll to position [94, 0]
click at [317, 219] on button "Send to client" at bounding box center [338, 220] width 47 height 14
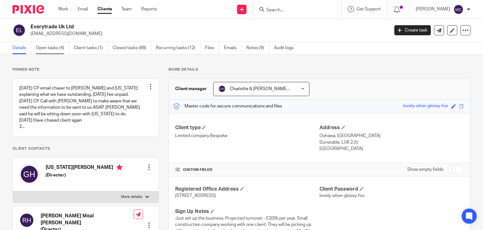
click at [56, 48] on link "Open tasks (4)" at bounding box center [52, 48] width 33 height 12
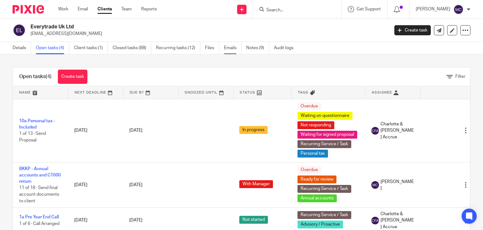
click at [231, 51] on link "Emails" at bounding box center [233, 48] width 18 height 12
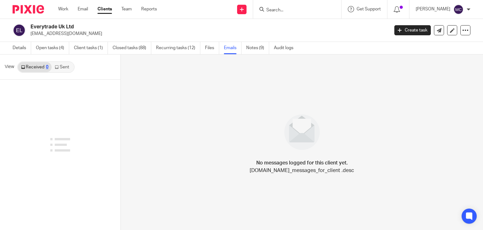
click at [54, 69] on link "Sent" at bounding box center [63, 67] width 22 height 10
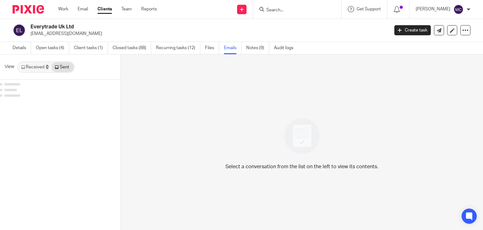
click at [43, 97] on div at bounding box center [60, 91] width 120 height 22
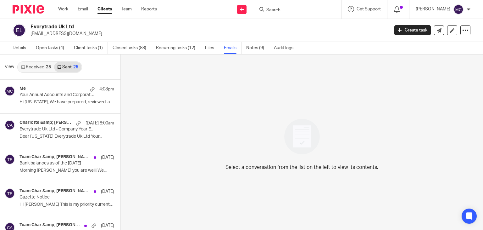
click at [43, 97] on p "Your Annual Accounts and Corporation Tax return are on the way for your approval" at bounding box center [57, 94] width 76 height 5
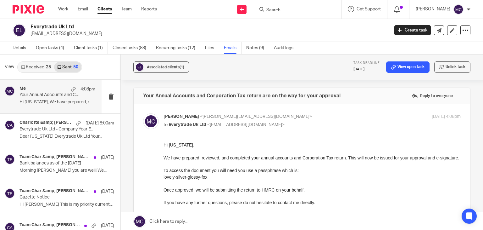
click at [55, 33] on p "[EMAIL_ADDRESS][DOMAIN_NAME]" at bounding box center [208, 34] width 354 height 6
copy main "[EMAIL_ADDRESS][DOMAIN_NAME] Create task Update from Companies House Export dat…"
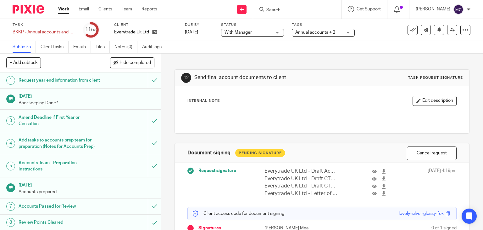
drag, startPoint x: 0, startPoint y: 0, endPoint x: 264, endPoint y: 29, distance: 265.5
click at [264, 29] on span "With Manager" at bounding box center [248, 32] width 47 height 7
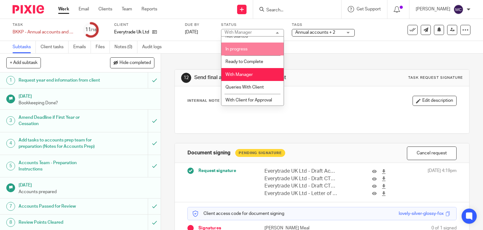
scroll to position [8, 0]
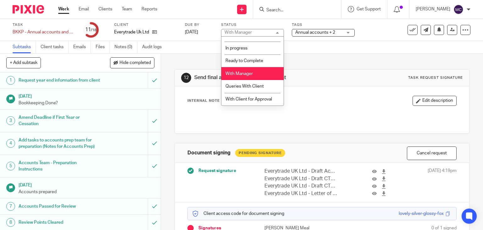
click at [249, 75] on li "With Manager" at bounding box center [252, 73] width 62 height 13
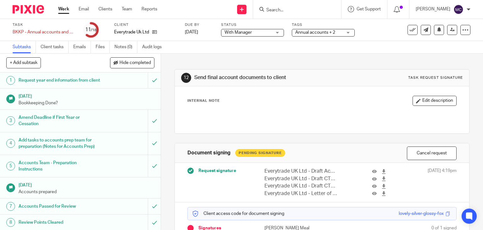
click at [267, 29] on span "With Manager" at bounding box center [248, 32] width 47 height 7
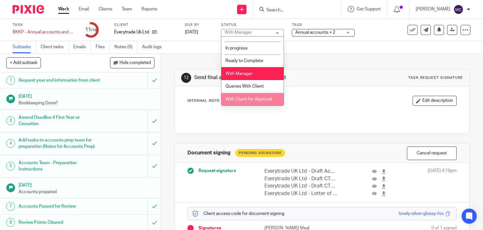
click at [248, 95] on li "With Client for Approval" at bounding box center [252, 99] width 62 height 13
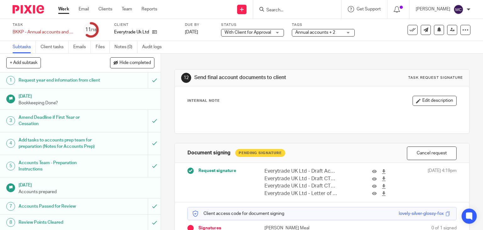
click at [312, 40] on div "Task BKKP - Annual accounts and CT600 return Save BKKP - Annual accounts and CT…" at bounding box center [241, 30] width 483 height 22
click at [315, 36] on div "Annual accounts + 2" at bounding box center [323, 33] width 63 height 8
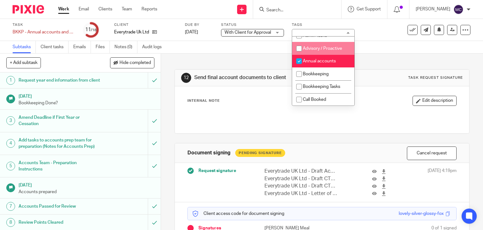
scroll to position [0, 0]
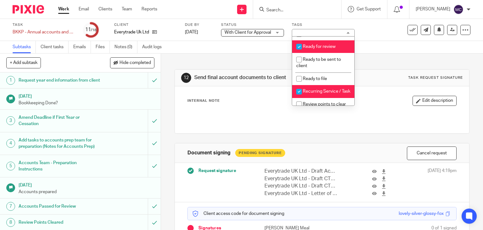
click at [311, 52] on li "Ready for review" at bounding box center [323, 46] width 62 height 13
checkbox input "false"
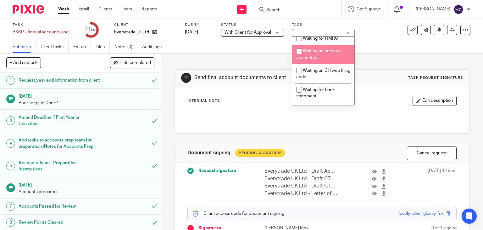
scroll to position [371, 0]
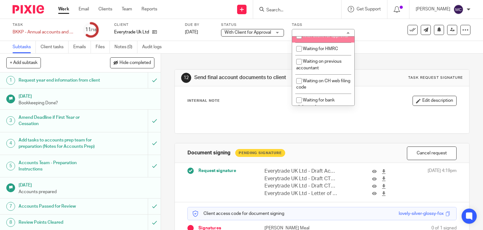
click at [308, 42] on li "With client for approval" at bounding box center [323, 36] width 62 height 13
checkbox input "true"
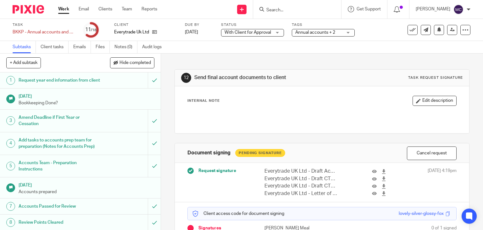
click at [257, 97] on div "Internal Note Edit description" at bounding box center [322, 101] width 270 height 10
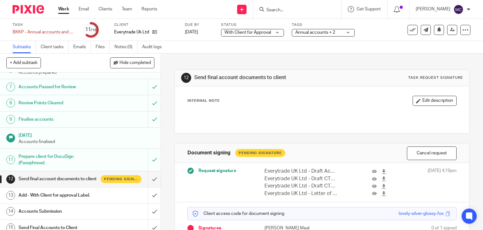
scroll to position [197, 0]
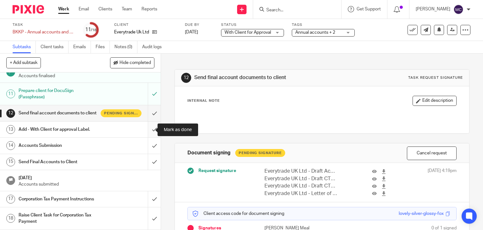
click at [151, 135] on input "submit" at bounding box center [80, 129] width 161 height 16
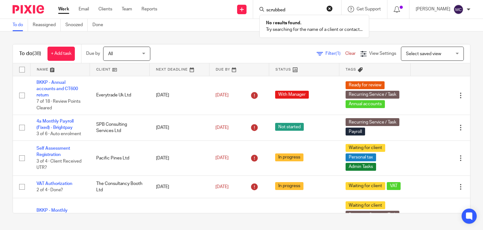
scroll to position [346, 0]
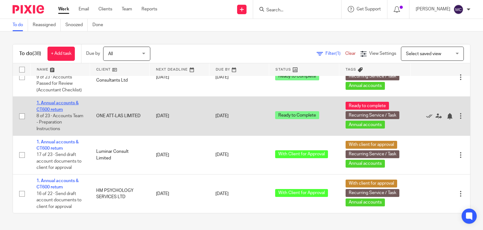
scroll to position [1315, 0]
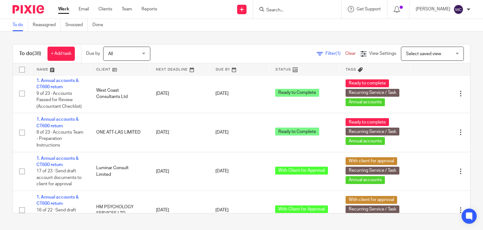
click at [284, 8] on input "Search" at bounding box center [294, 11] width 57 height 6
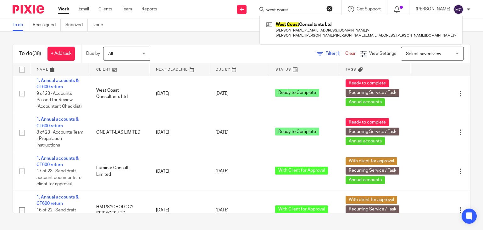
click at [268, 8] on input "west coast" at bounding box center [294, 11] width 57 height 6
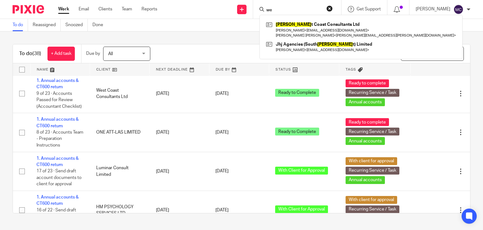
type input "w"
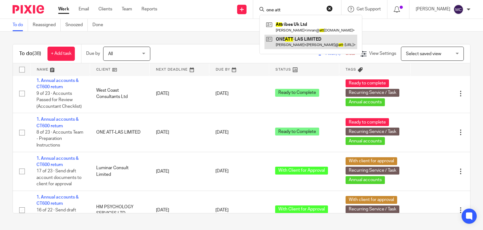
type input "one att"
click at [292, 41] on link at bounding box center [310, 42] width 93 height 14
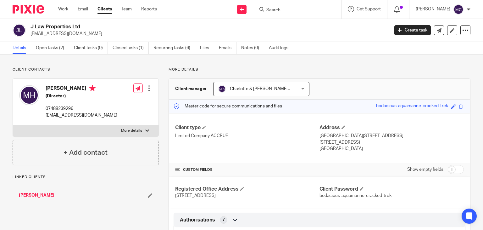
click at [61, 30] on h2 "J Law Properties Ltd" at bounding box center [173, 27] width 284 height 7
click at [63, 25] on h2 "J Law Properties Ltd" at bounding box center [173, 27] width 284 height 7
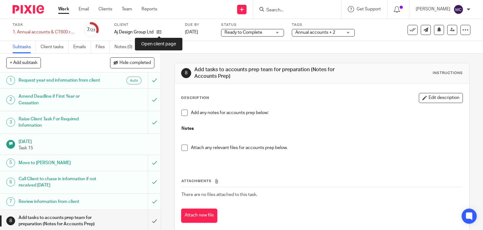
drag, startPoint x: 160, startPoint y: 33, endPoint x: 171, endPoint y: 30, distance: 11.7
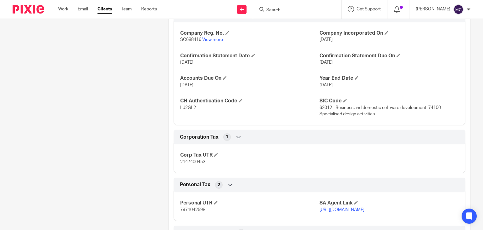
scroll to position [535, 0]
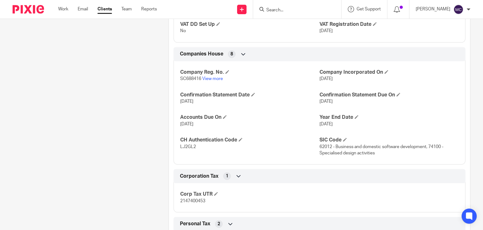
click at [189, 80] on span "SC688416" at bounding box center [190, 78] width 21 height 4
copy p "SC688416"
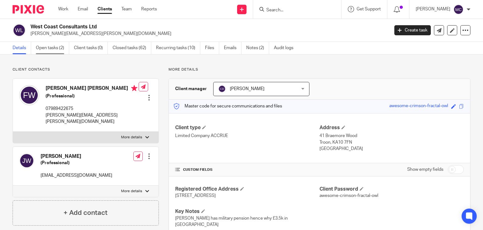
click at [53, 53] on link "Open tasks (2)" at bounding box center [52, 48] width 33 height 12
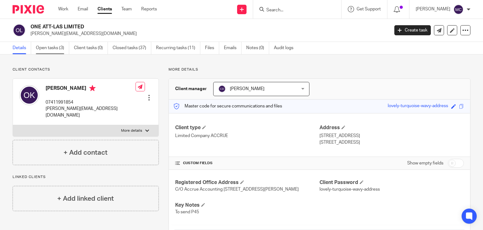
click at [68, 44] on link "Open tasks (3)" at bounding box center [52, 48] width 33 height 12
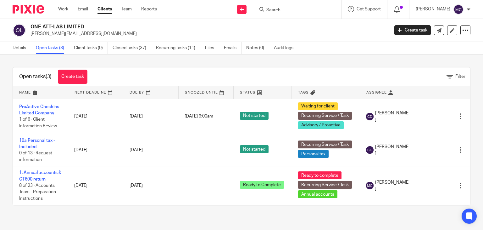
click at [278, 9] on input "Search" at bounding box center [294, 11] width 57 height 6
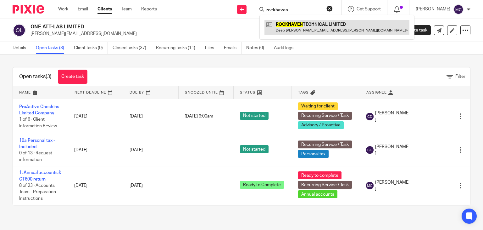
type input "rockhaven"
click at [288, 31] on link at bounding box center [336, 27] width 145 height 14
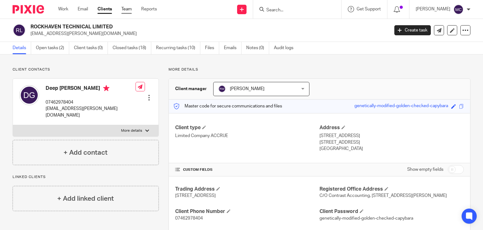
click at [122, 9] on ul "Work Email Clients Team Reports" at bounding box center [112, 9] width 108 height 6
click at [126, 11] on link "Team" at bounding box center [126, 9] width 10 height 6
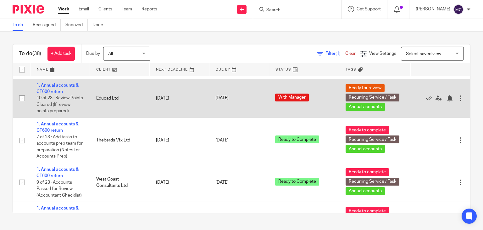
scroll to position [1227, 0]
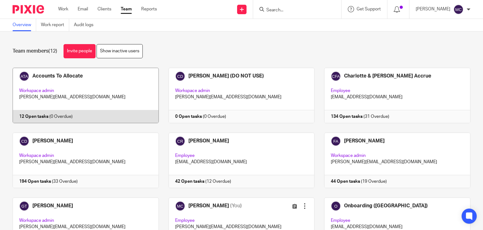
click at [69, 80] on link at bounding box center [81, 95] width 156 height 55
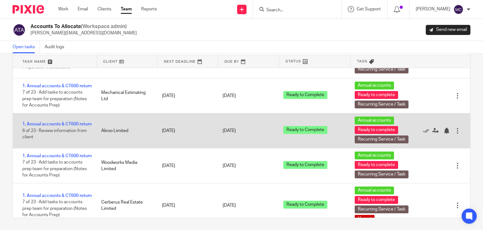
scroll to position [126, 0]
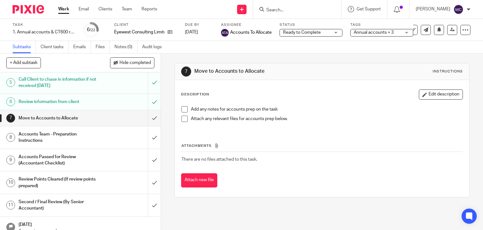
scroll to position [94, 0]
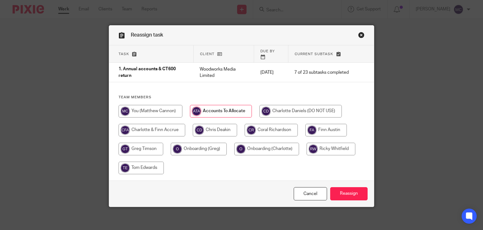
click at [153, 105] on input "radio" at bounding box center [151, 111] width 64 height 13
radio input "true"
click at [345, 192] on input "Reassign" at bounding box center [348, 194] width 37 height 14
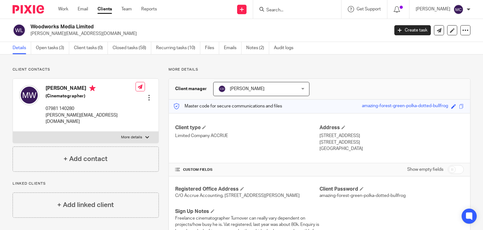
click at [201, 46] on ul "Details Open tasks (3) Client tasks (0) Closed tasks (58) Recurring tasks (10) …" at bounding box center [158, 48] width 290 height 12
click at [217, 49] on link "Files" at bounding box center [212, 48] width 14 height 12
click at [209, 48] on link "Files" at bounding box center [212, 48] width 14 height 12
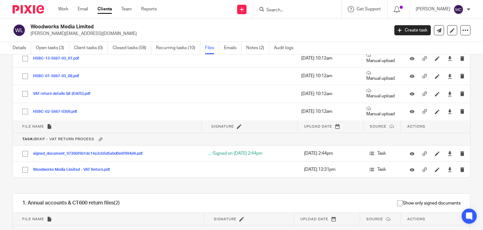
scroll to position [1483, 0]
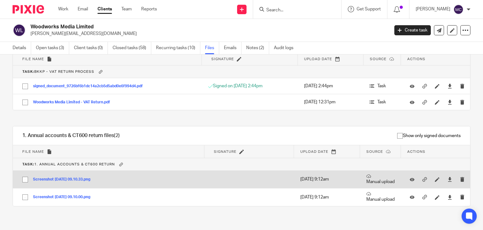
click at [59, 177] on button "Screenshot [DATE] 09.10.33.png" at bounding box center [64, 179] width 62 height 4
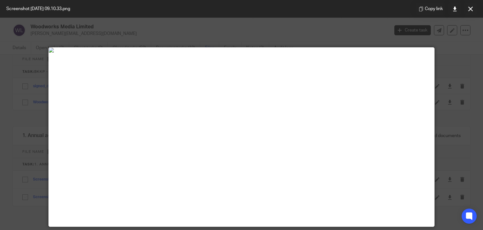
drag, startPoint x: 471, startPoint y: 11, endPoint x: 377, endPoint y: 52, distance: 102.7
click at [471, 11] on icon at bounding box center [470, 9] width 5 height 5
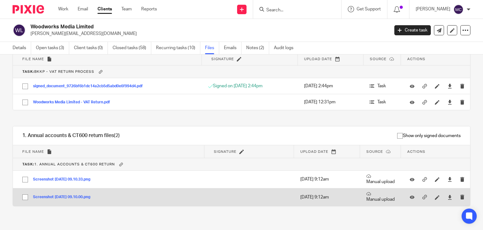
click at [70, 195] on button "Screenshot [DATE] 09.10.00.png" at bounding box center [64, 197] width 62 height 4
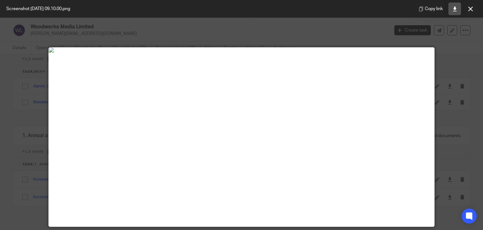
click at [459, 8] on link at bounding box center [454, 9] width 13 height 13
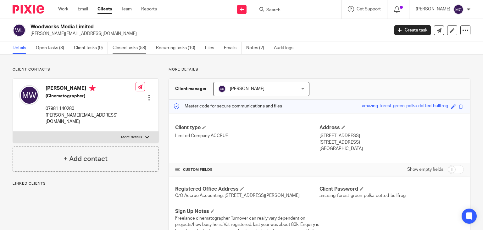
click at [120, 47] on link "Closed tasks (58)" at bounding box center [132, 48] width 39 height 12
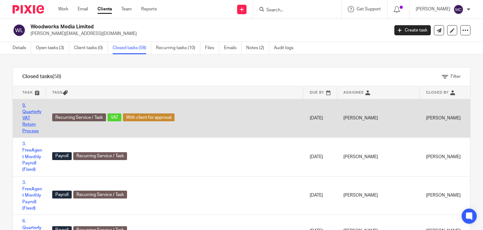
click at [37, 111] on link "9. Quarterly VAT Return Process" at bounding box center [31, 118] width 19 height 30
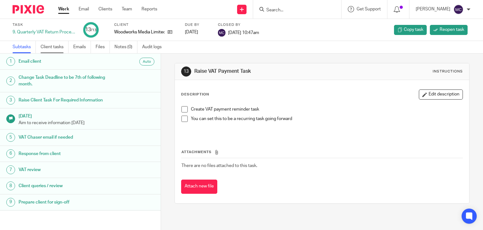
click at [64, 49] on link "Client tasks" at bounding box center [55, 47] width 28 height 12
